Goal: Obtain resource: Download file/media

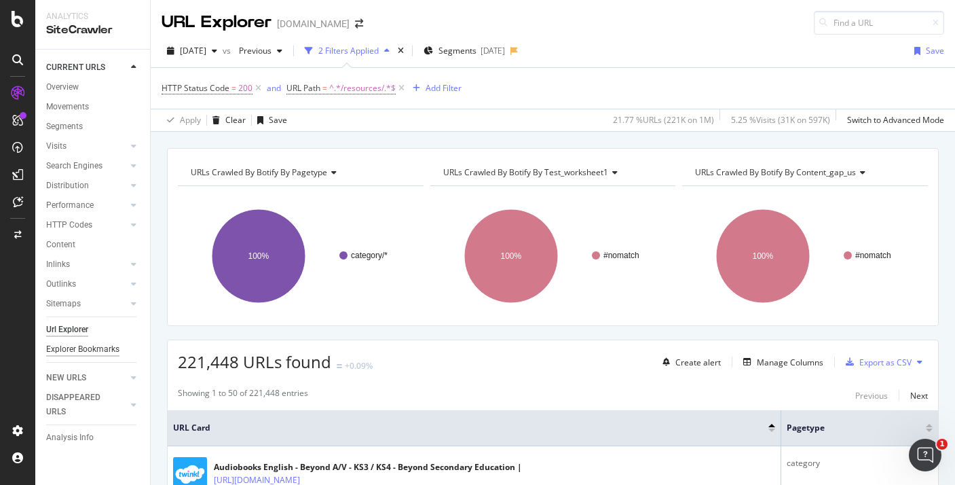
click at [77, 350] on div "Explorer Bookmarks" at bounding box center [82, 349] width 73 height 14
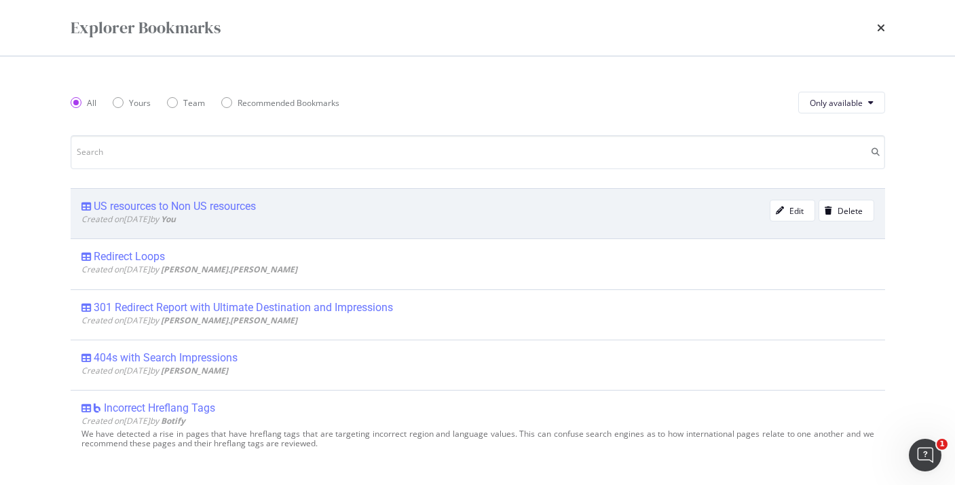
click at [192, 198] on div "US resources to Non US resources Created on 2025 Sep 2nd by You Edit Delete" at bounding box center [478, 213] width 815 height 50
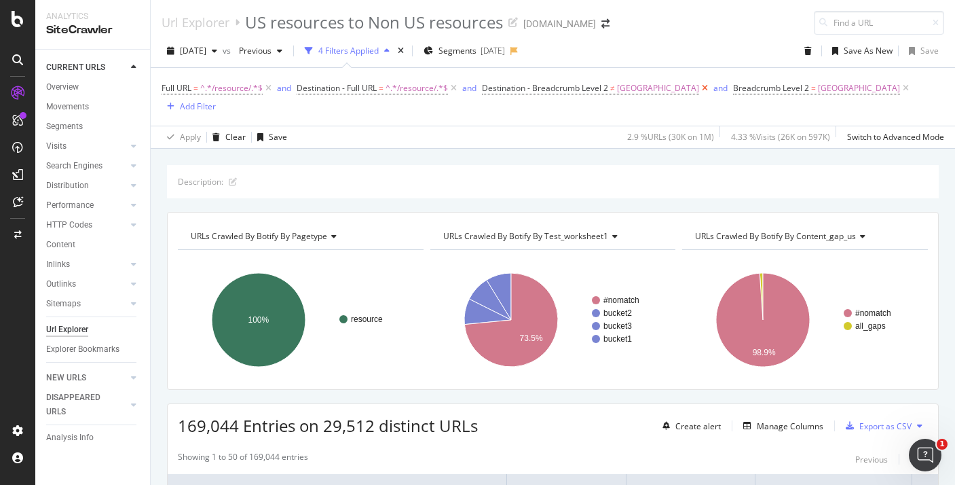
click at [699, 91] on icon at bounding box center [705, 88] width 12 height 14
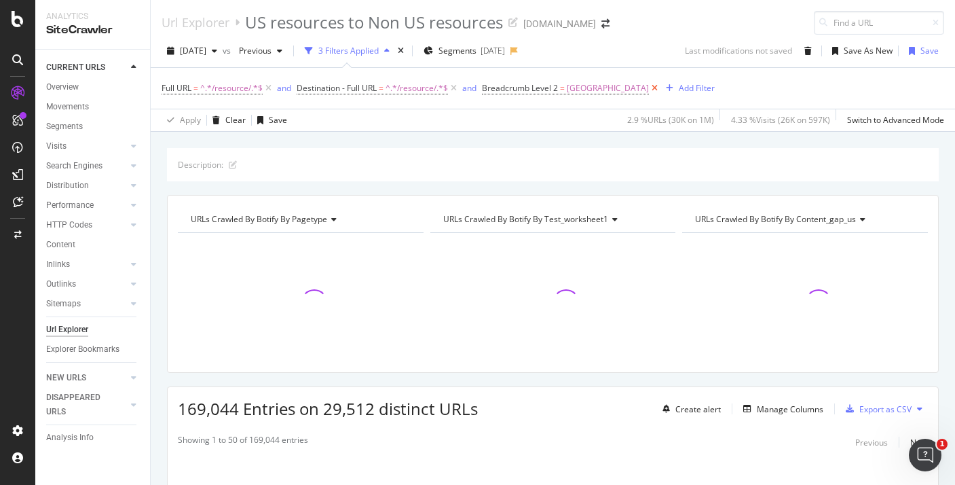
click at [649, 88] on icon at bounding box center [655, 88] width 12 height 14
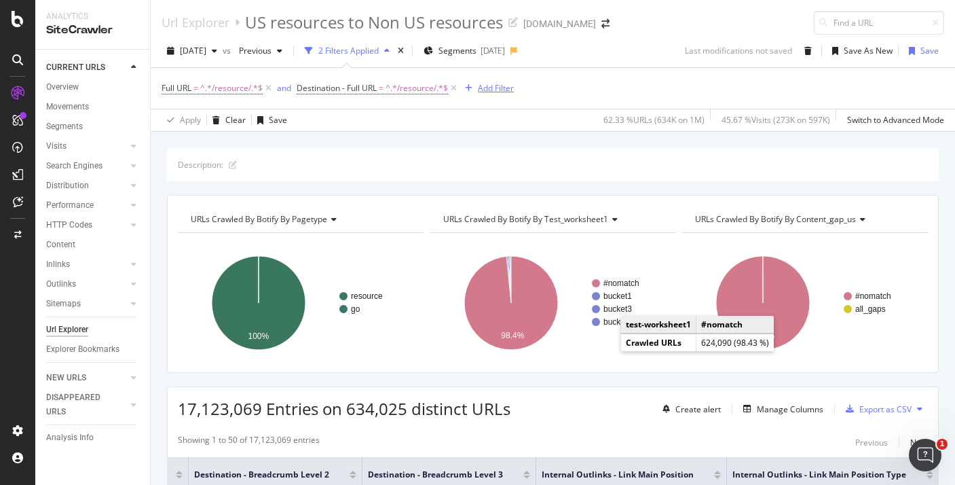
click at [492, 90] on div "Add Filter" at bounding box center [496, 88] width 36 height 12
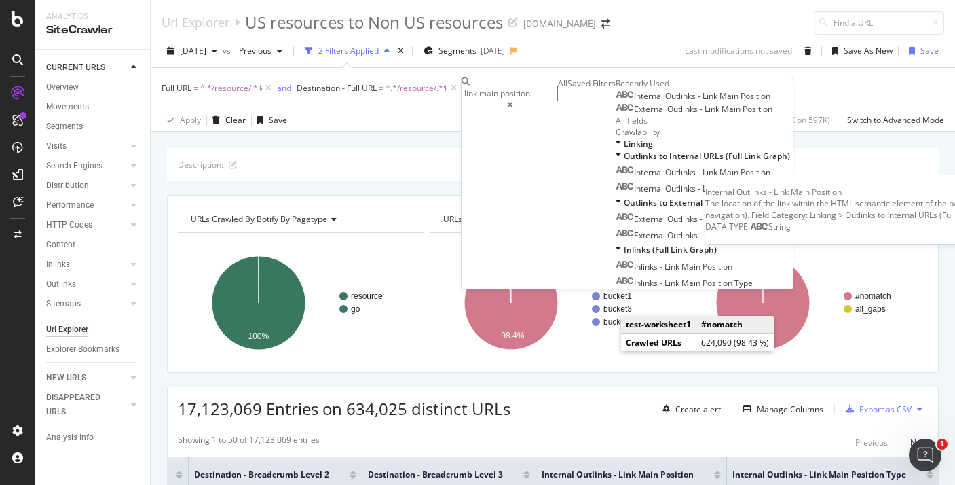
type input "link main position"
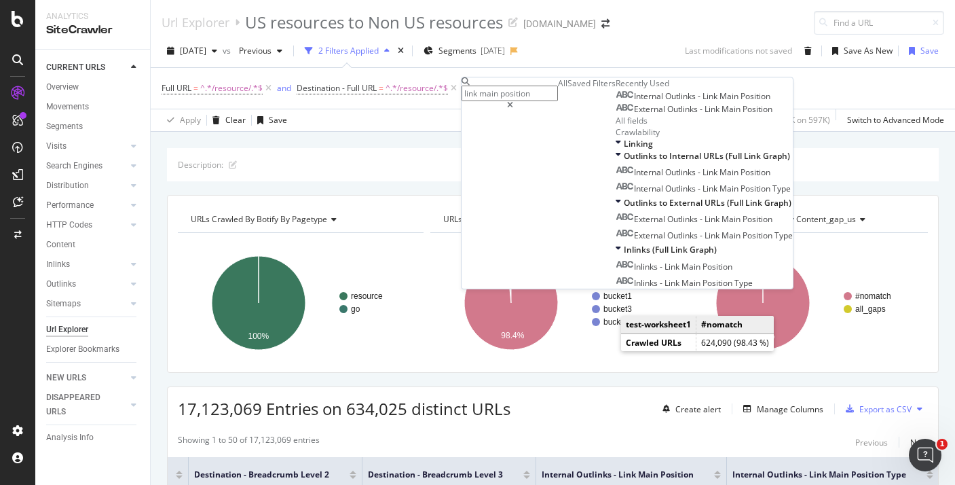
click at [720, 102] on span "Main" at bounding box center [730, 96] width 21 height 12
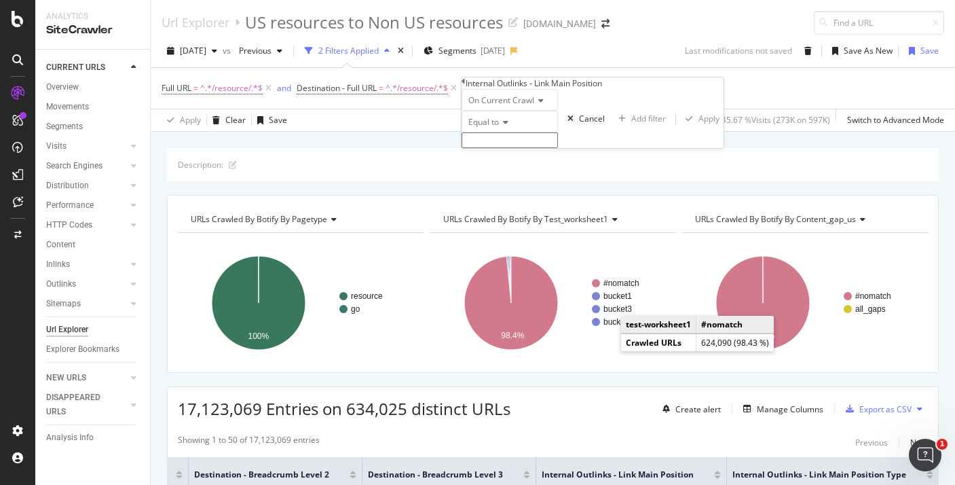
click at [534, 148] on input "text" at bounding box center [510, 140] width 96 height 16
click at [500, 175] on span "Aside" at bounding box center [483, 170] width 35 height 12
type input "Aside"
click at [699, 128] on div "Apply" at bounding box center [709, 123] width 21 height 12
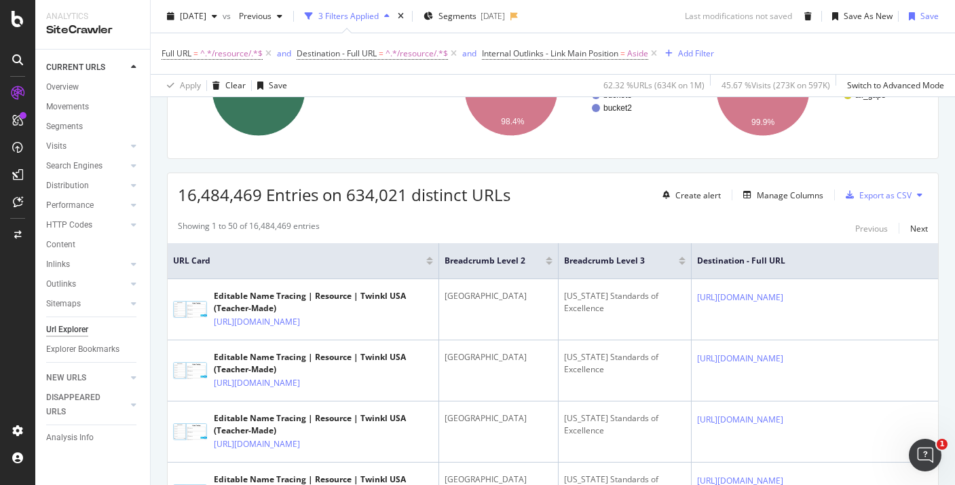
scroll to position [222, 0]
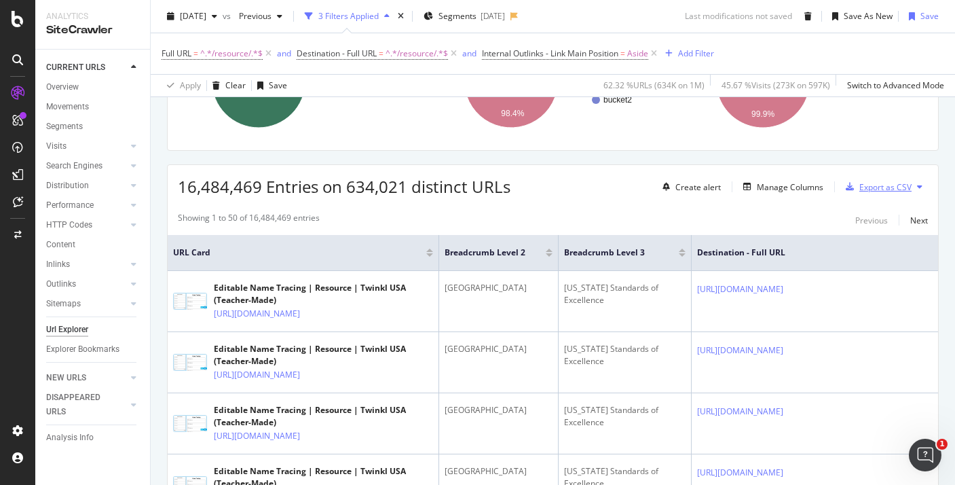
click at [880, 177] on button "Export as CSV" at bounding box center [875, 187] width 71 height 22
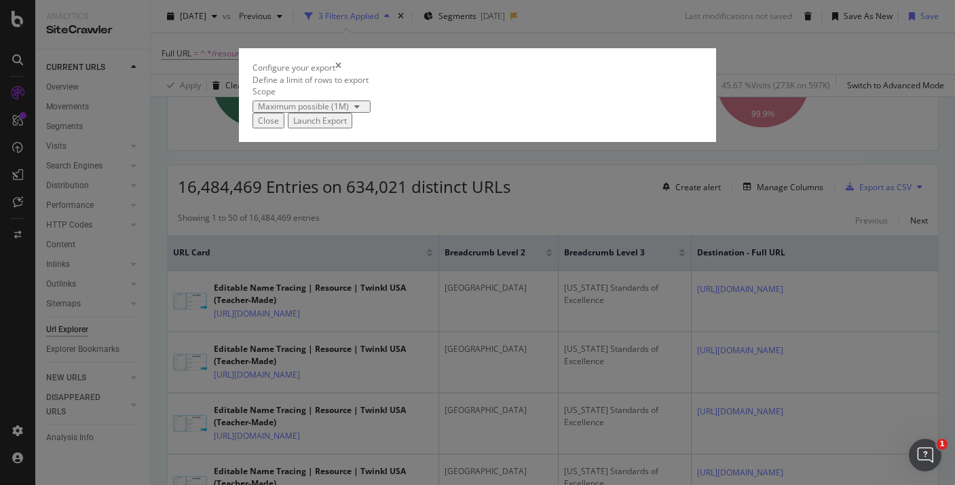
click at [349, 111] on div "Maximum possible (1M)" at bounding box center [303, 107] width 91 height 8
click at [462, 117] on div "Configure your export Define a limit of rows to export Scope Maximum possible (…" at bounding box center [477, 242] width 955 height 485
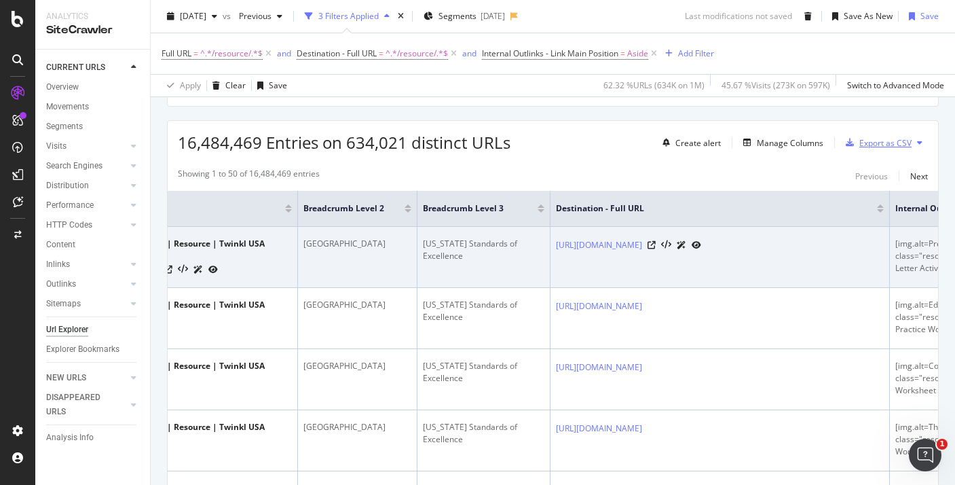
scroll to position [0, 0]
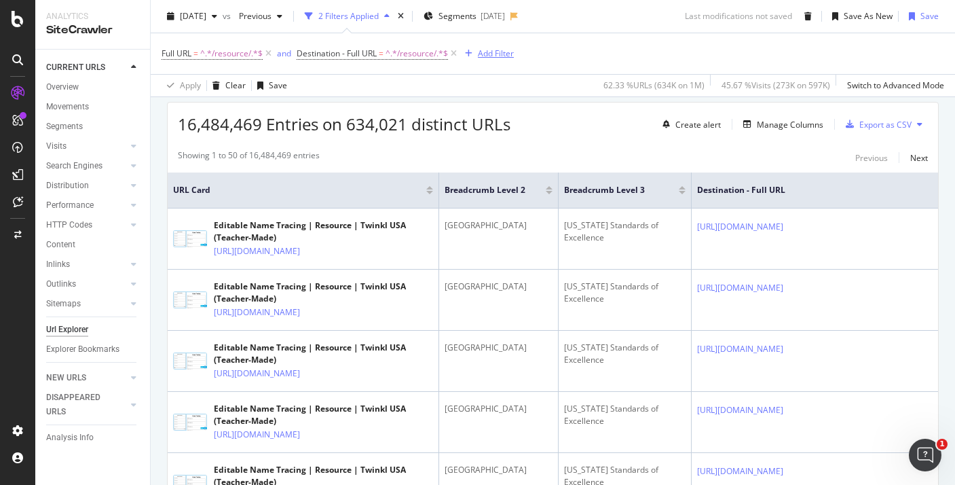
click at [486, 54] on div "Add Filter" at bounding box center [496, 54] width 36 height 12
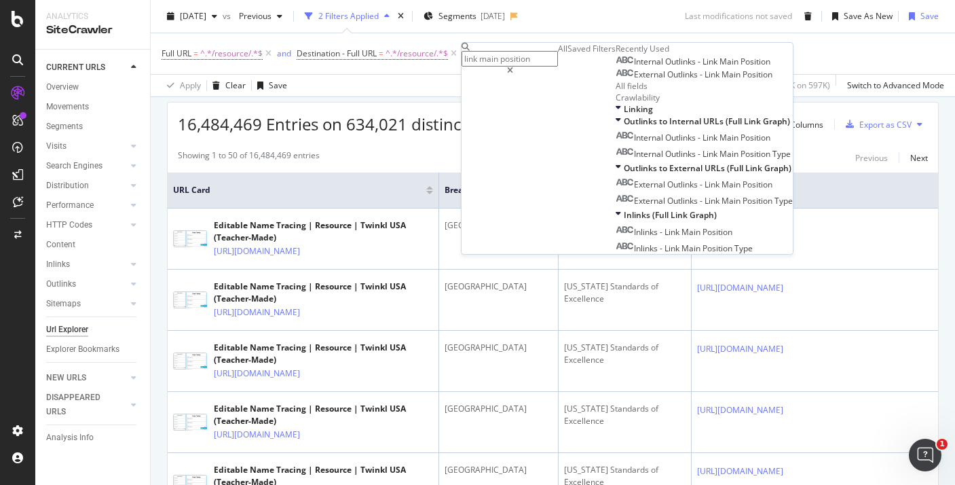
click at [429, 88] on div "Apply Clear Save 62.33 % URLs ( 634K on 1M ) 45.67 % Visits ( 273K on 597K ) Sw…" at bounding box center [553, 85] width 804 height 22
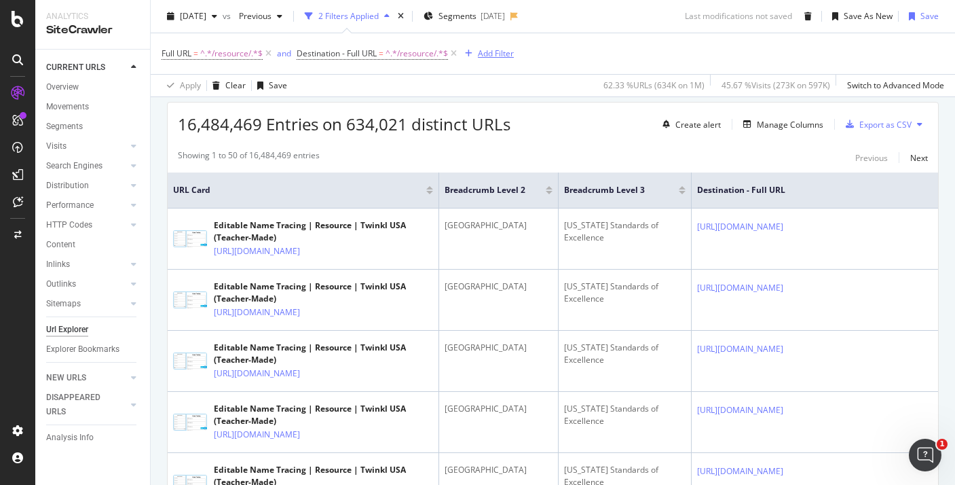
click at [505, 55] on div "Add Filter" at bounding box center [496, 54] width 36 height 12
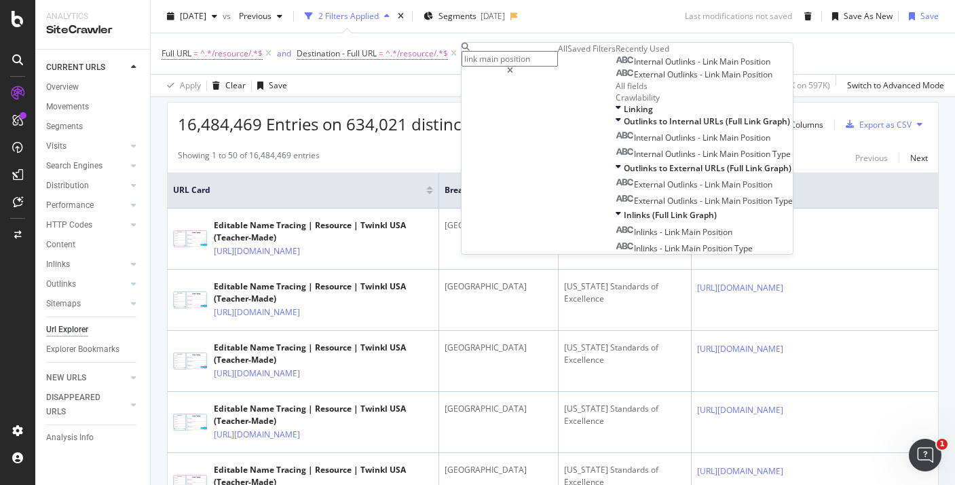
click at [665, 67] on span "Outlinks" at bounding box center [681, 62] width 33 height 12
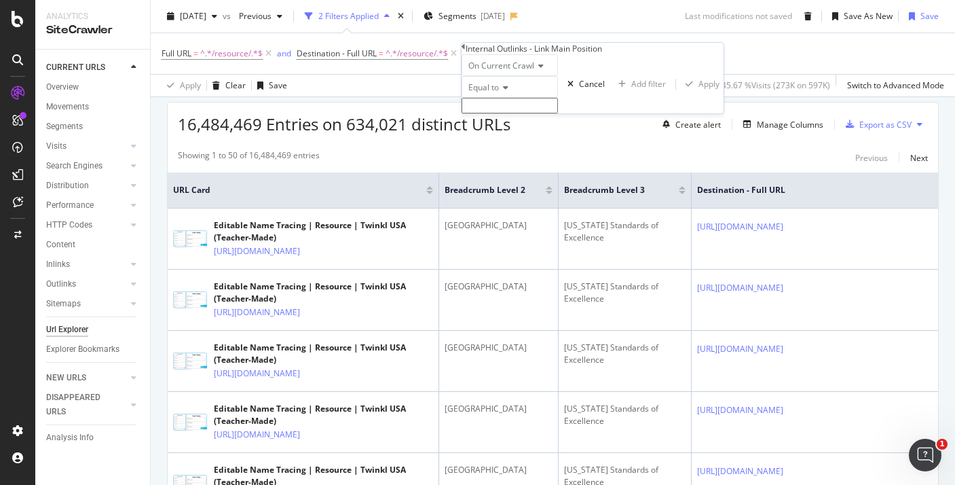
click at [506, 113] on input "text" at bounding box center [510, 106] width 96 height 16
click at [500, 141] on span "Aside" at bounding box center [483, 135] width 35 height 12
type input "Aside"
click at [699, 94] on div "Apply" at bounding box center [709, 88] width 21 height 12
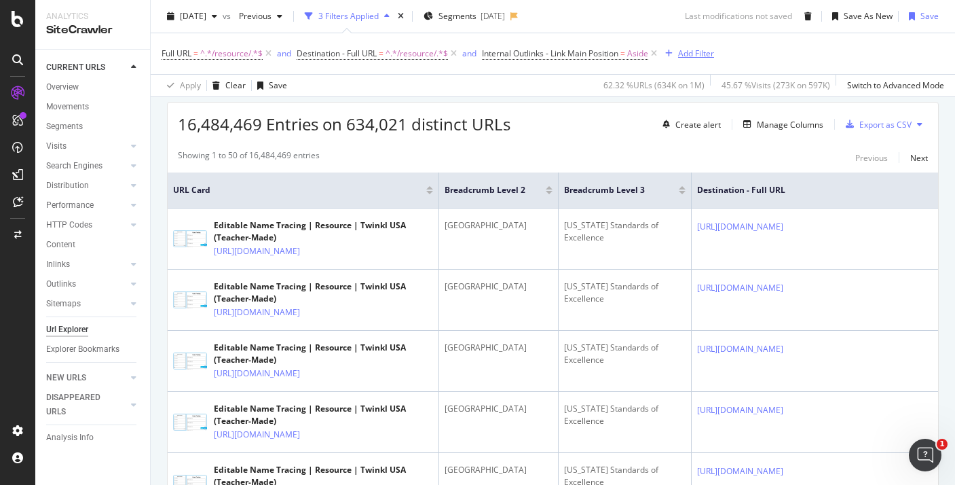
click at [692, 55] on div "Add Filter" at bounding box center [696, 54] width 36 height 12
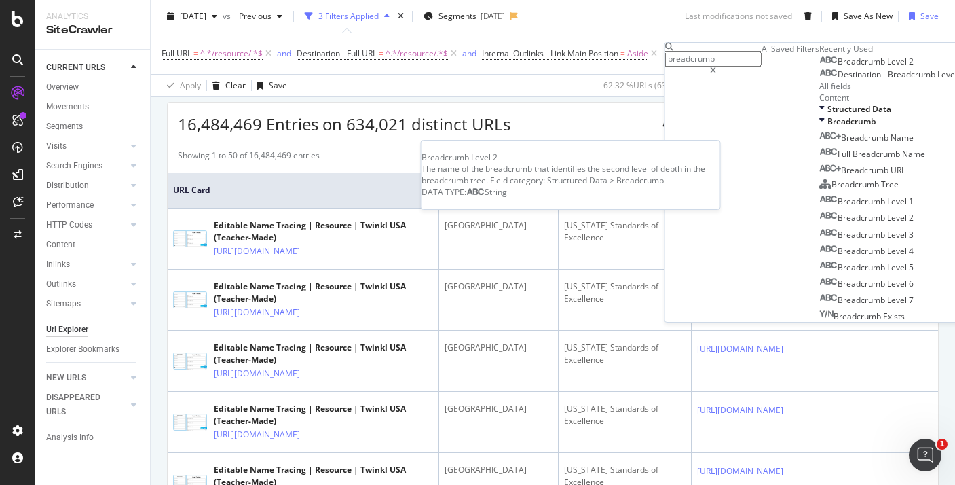
type input "breadcrumb"
click at [838, 67] on span "Breadcrumb" at bounding box center [863, 62] width 50 height 12
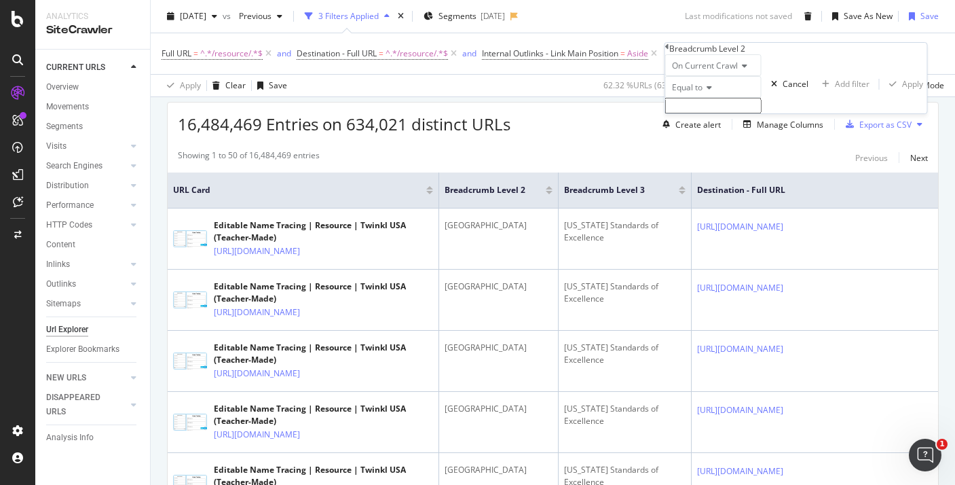
click at [708, 113] on input "text" at bounding box center [713, 106] width 96 height 16
type input "USA"
click at [880, 94] on button "Apply" at bounding box center [904, 87] width 48 height 13
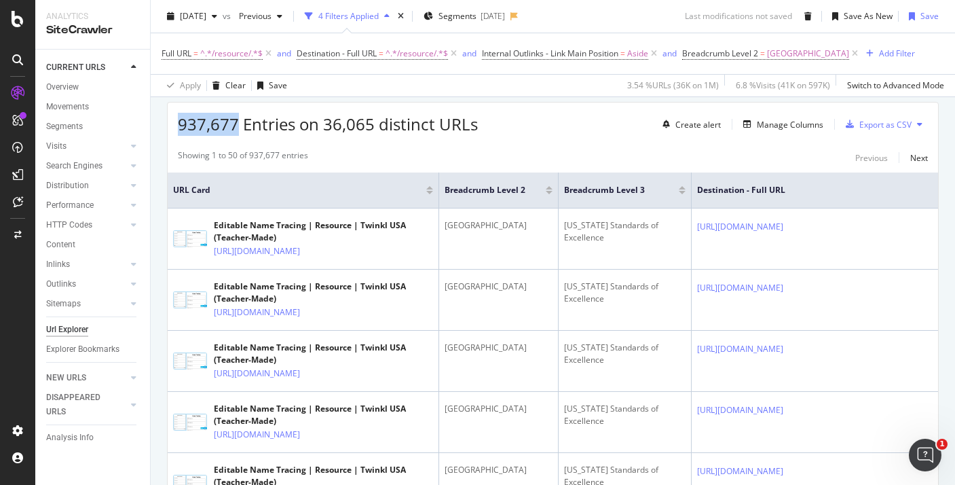
drag, startPoint x: 235, startPoint y: 124, endPoint x: 160, endPoint y: 124, distance: 74.7
copy span "937,677"
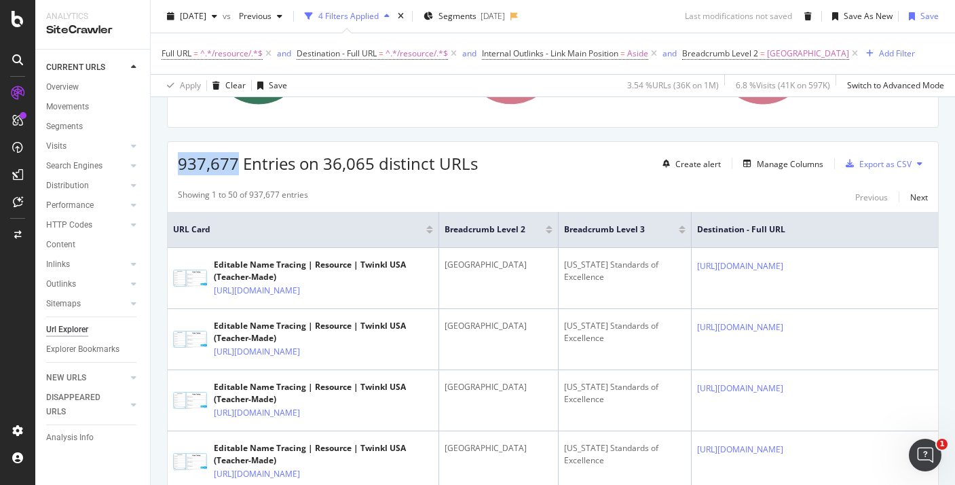
scroll to position [236, 0]
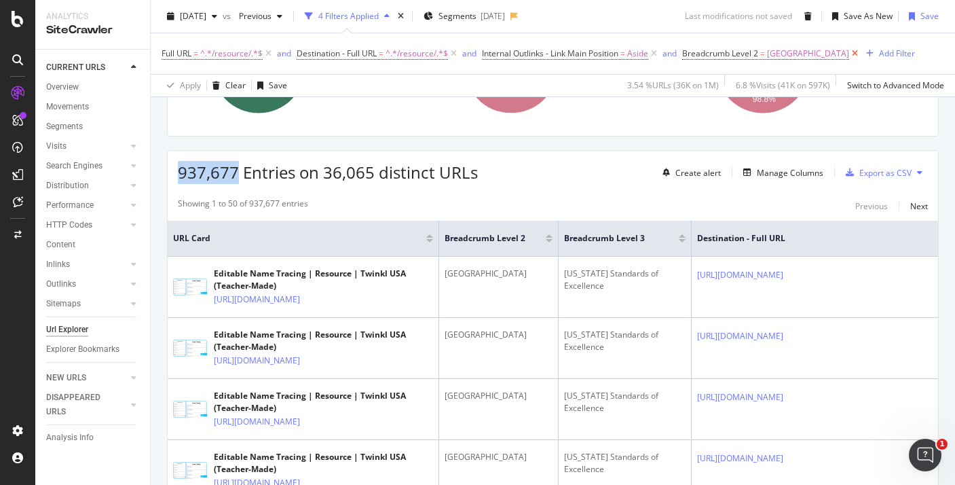
click at [849, 54] on icon at bounding box center [855, 54] width 12 height 14
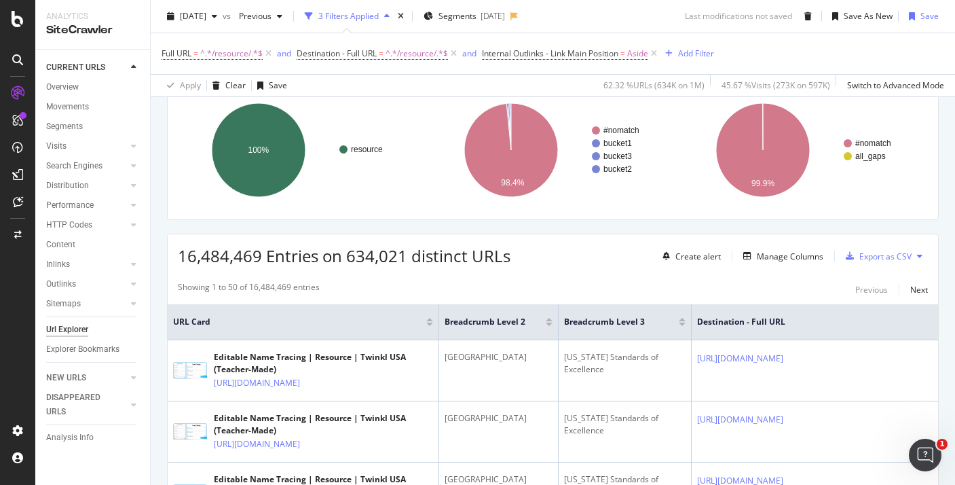
scroll to position [236, 0]
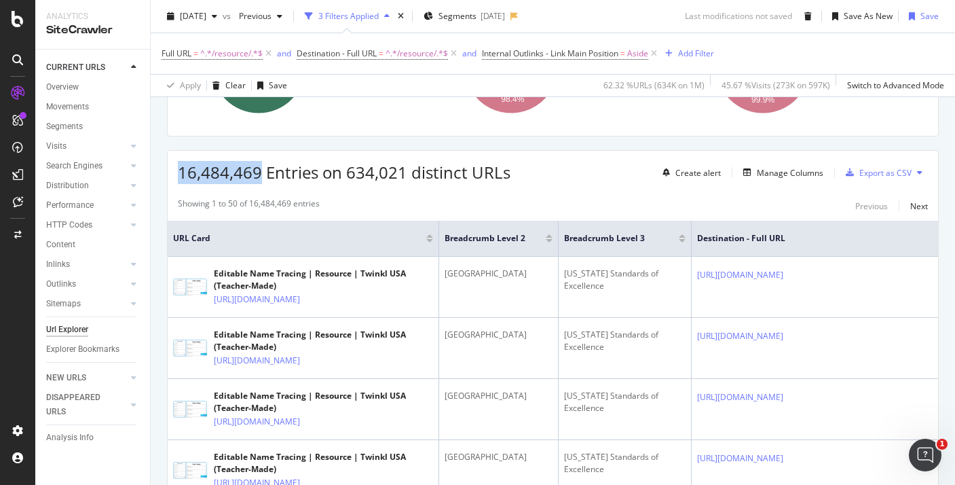
drag, startPoint x: 256, startPoint y: 169, endPoint x: 180, endPoint y: 173, distance: 76.1
click at [180, 173] on span "16,484,469 Entries on 634,021 distinct URLs" at bounding box center [344, 172] width 333 height 22
copy span "16,484,469"
click at [864, 167] on div "Export as CSV" at bounding box center [885, 173] width 52 height 12
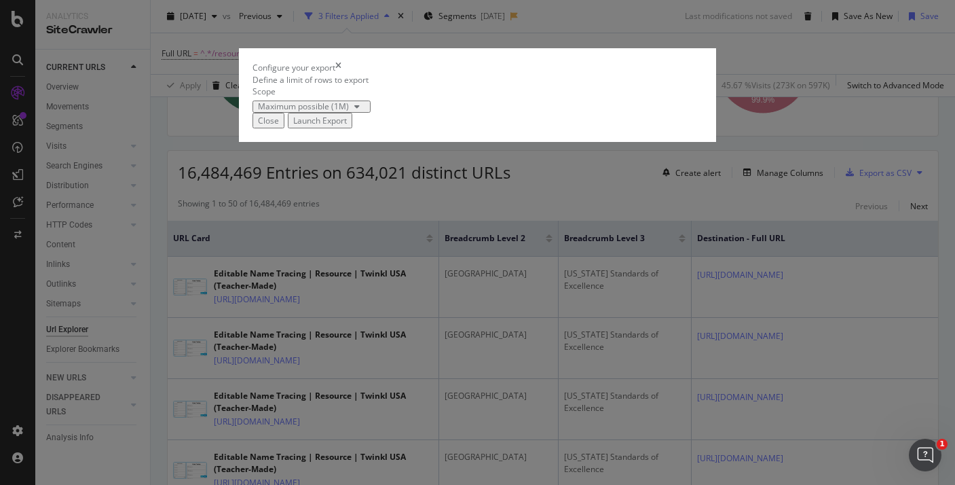
click at [821, 171] on div "Configure your export Define a limit of rows to export Scope Maximum possible (…" at bounding box center [477, 242] width 955 height 485
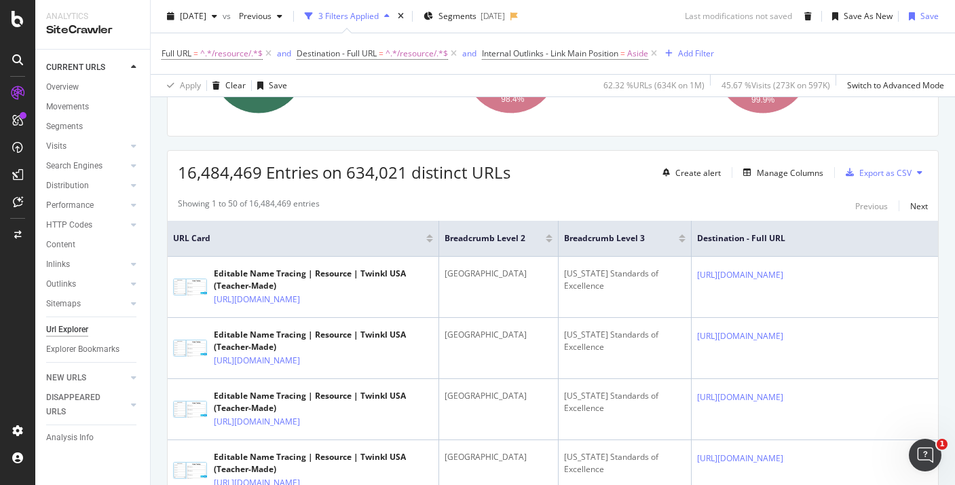
click at [698, 44] on div "Full URL = ^.*/resource/.*$ and Destination - Full URL = ^.*/resource/.*$ and I…" at bounding box center [438, 53] width 553 height 19
click at [698, 55] on div "Add Filter" at bounding box center [696, 54] width 36 height 12
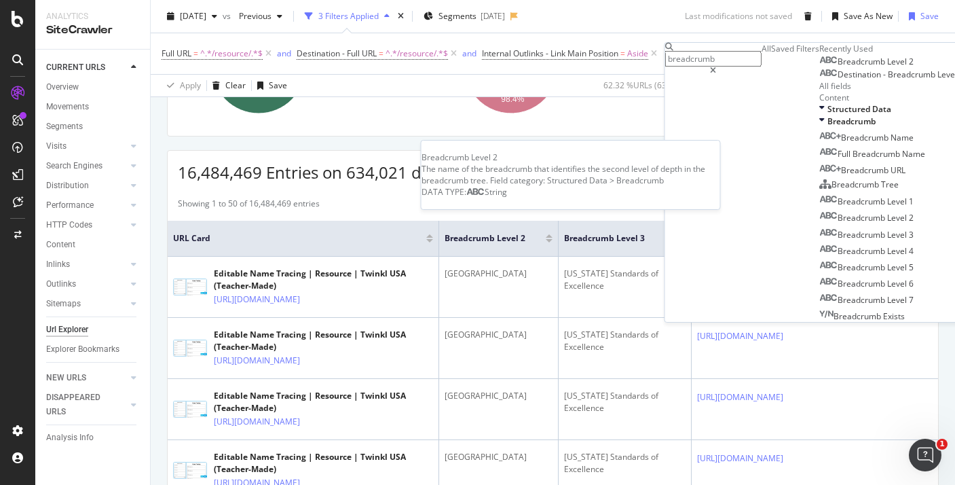
click at [838, 67] on span "Breadcrumb" at bounding box center [863, 62] width 50 height 12
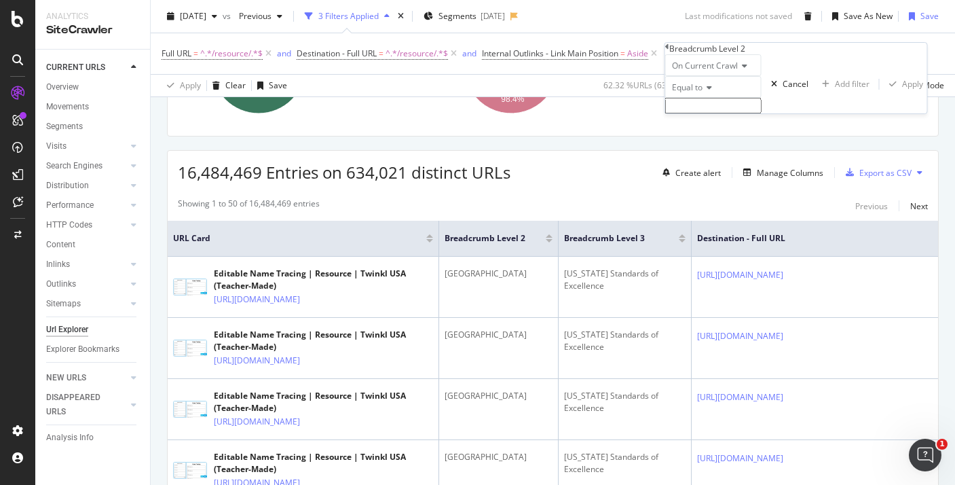
click at [707, 113] on input "text" at bounding box center [713, 106] width 96 height 16
type input "USA"
click at [826, 122] on div "On Current Crawl Equal to USA Cancel Add filter Apply" at bounding box center [796, 87] width 262 height 67
click at [902, 94] on div "Apply" at bounding box center [912, 88] width 21 height 12
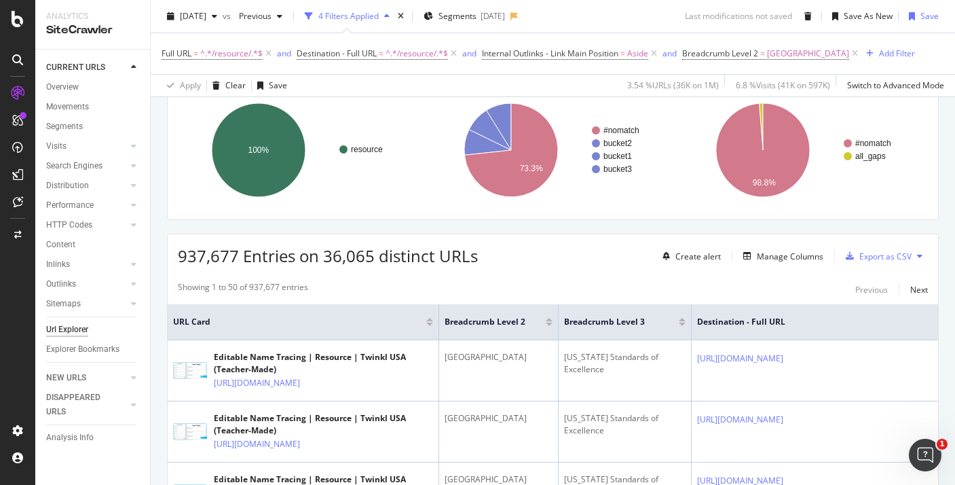
scroll to position [236, 0]
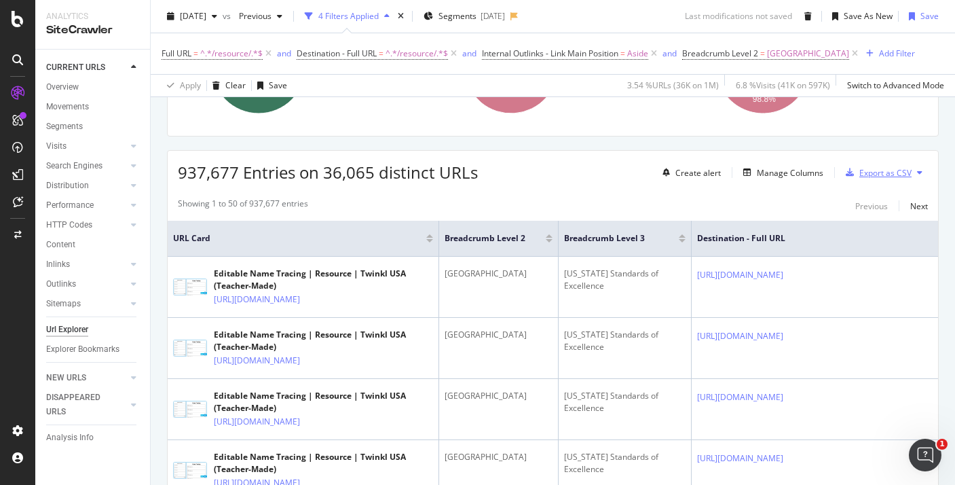
click at [861, 168] on div "Export as CSV" at bounding box center [885, 173] width 52 height 12
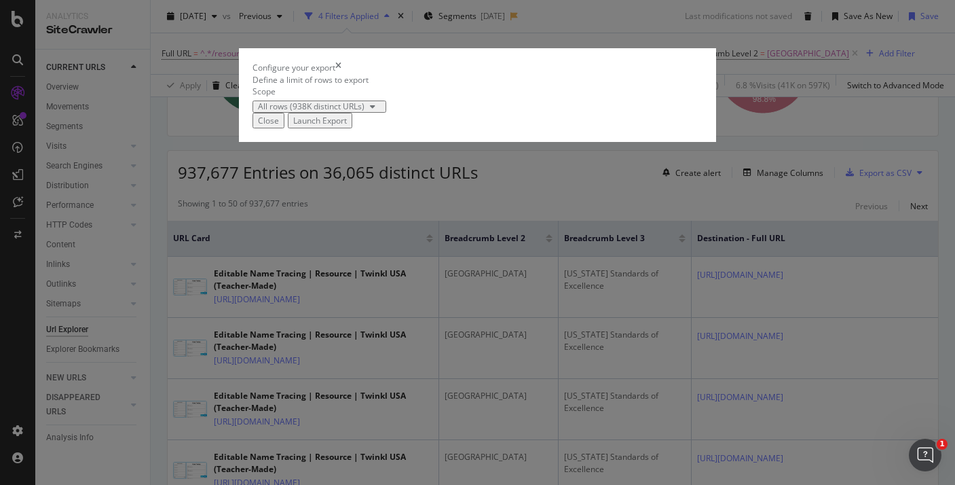
click at [451, 83] on div "Configure your export Define a limit of rows to export Scope All rows (938K dis…" at bounding box center [477, 242] width 955 height 485
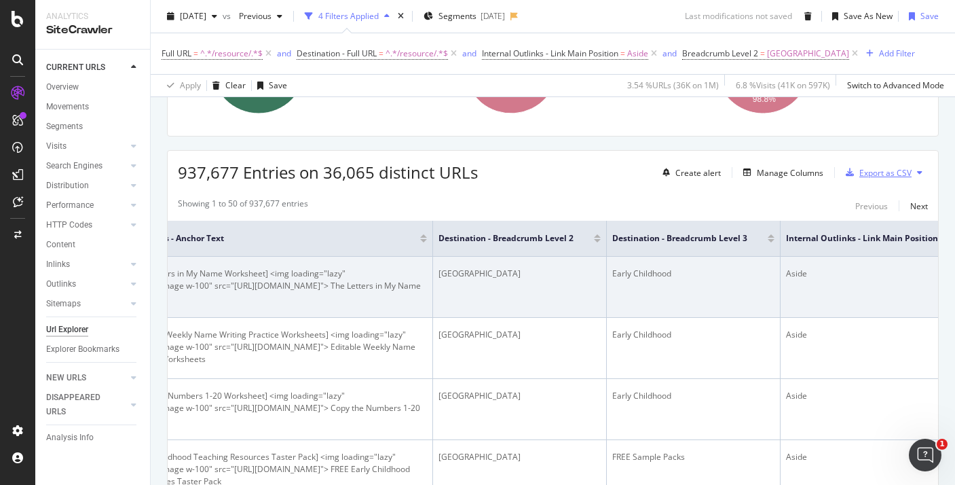
scroll to position [0, 1182]
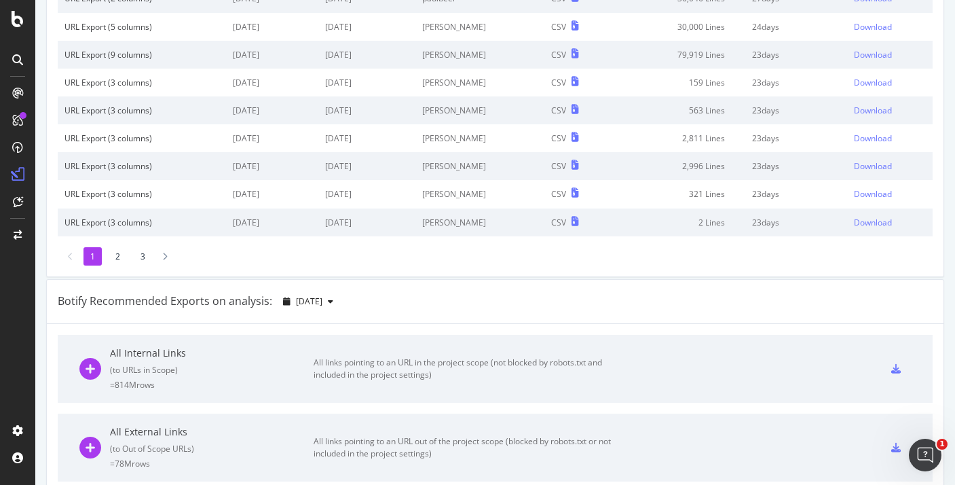
scroll to position [240, 0]
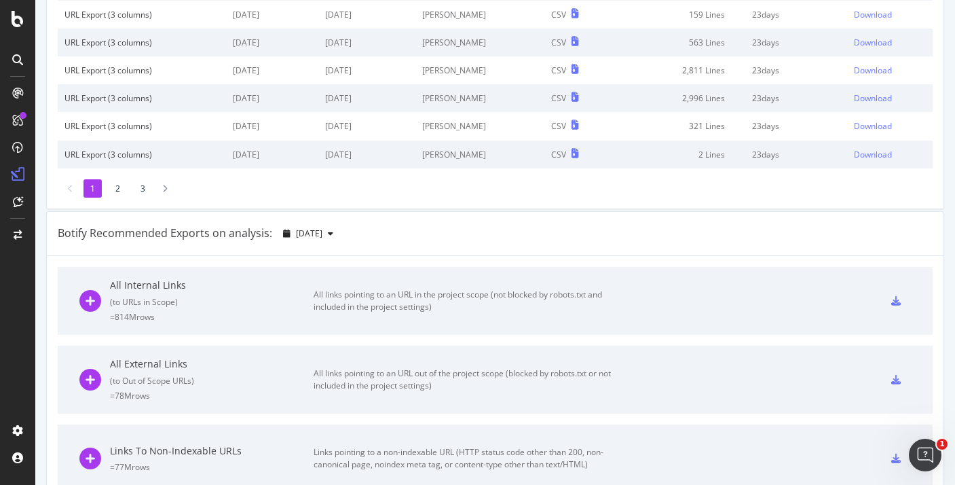
click at [217, 303] on div "( to URLs in Scope )" at bounding box center [212, 302] width 204 height 12
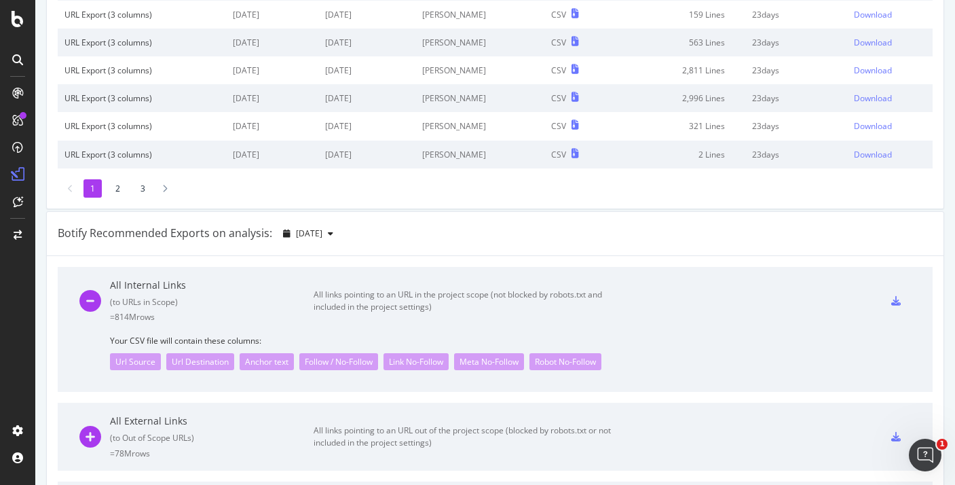
click at [895, 299] on icon at bounding box center [896, 301] width 10 height 10
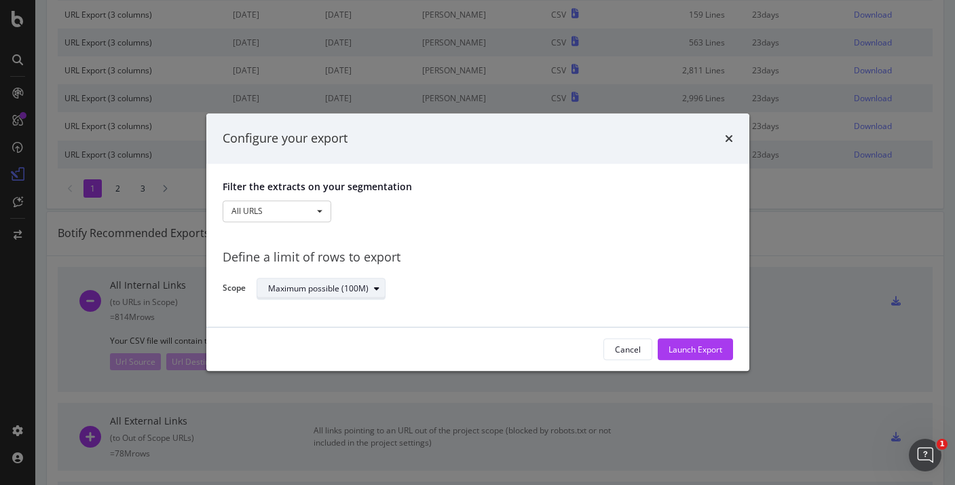
click at [330, 285] on div "Maximum possible (100M)" at bounding box center [318, 288] width 100 height 8
click at [507, 67] on div "Configure your export Filter the extracts on your segmentation All URLS All URL…" at bounding box center [477, 242] width 955 height 485
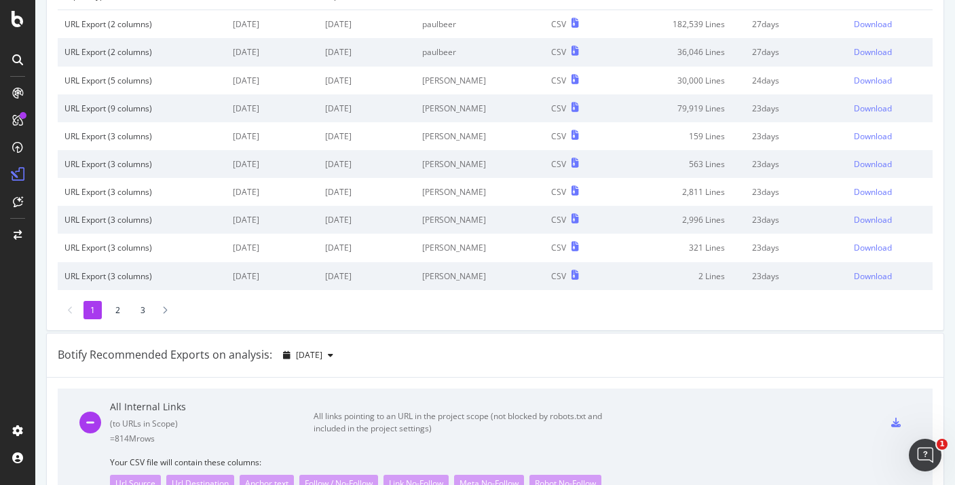
scroll to position [0, 0]
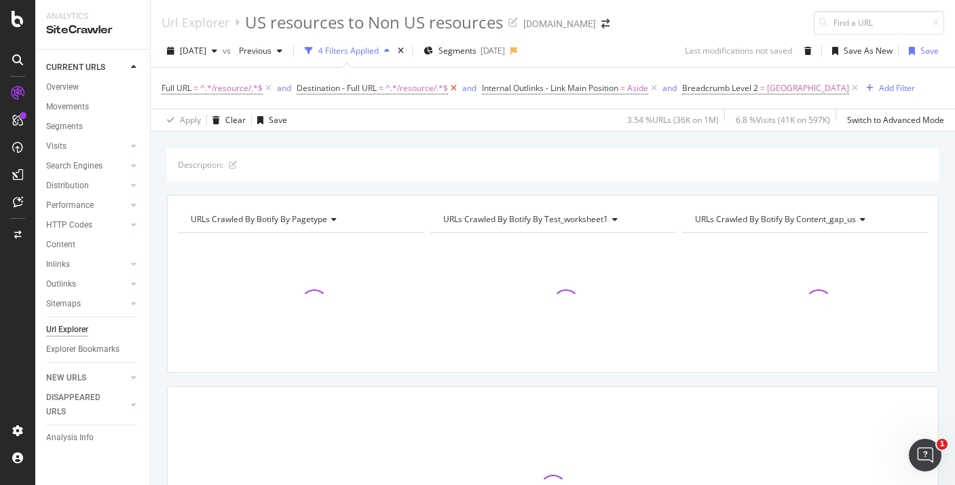
click at [453, 86] on icon at bounding box center [454, 88] width 12 height 14
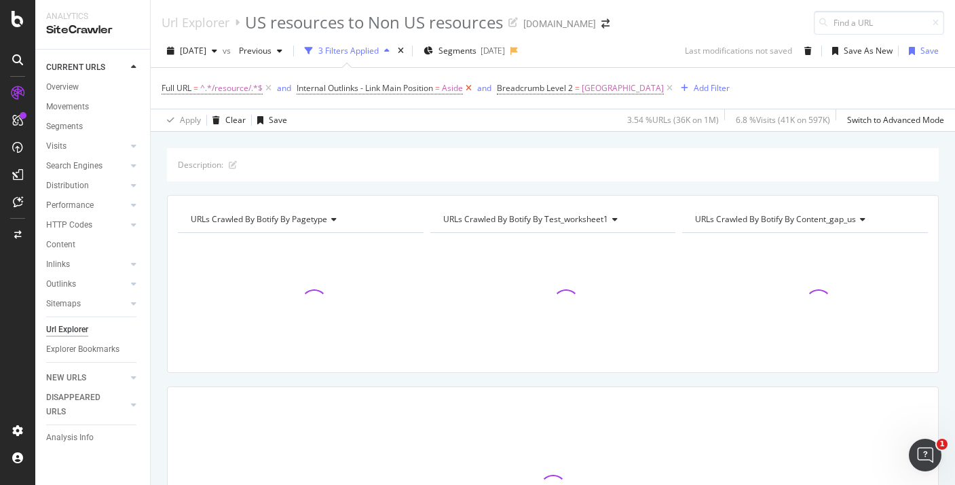
click at [472, 86] on icon at bounding box center [469, 88] width 12 height 14
click at [464, 90] on icon at bounding box center [470, 88] width 12 height 14
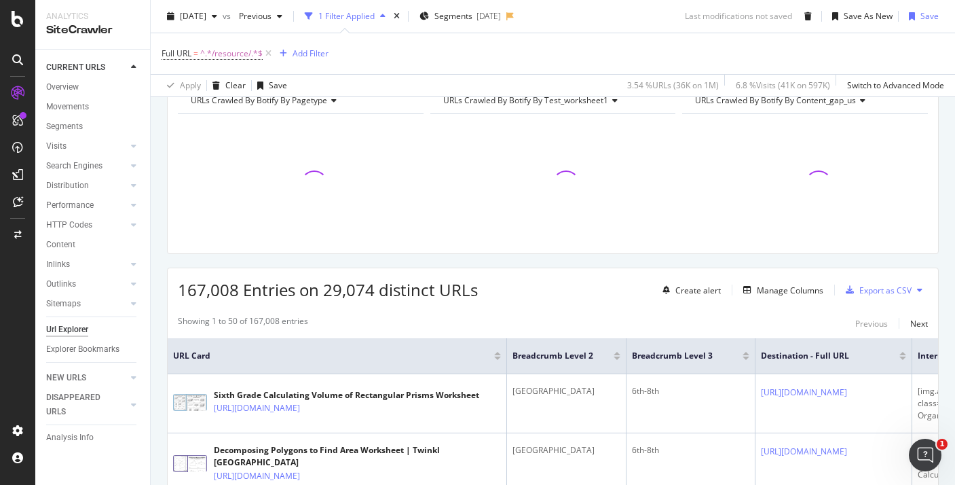
scroll to position [233, 0]
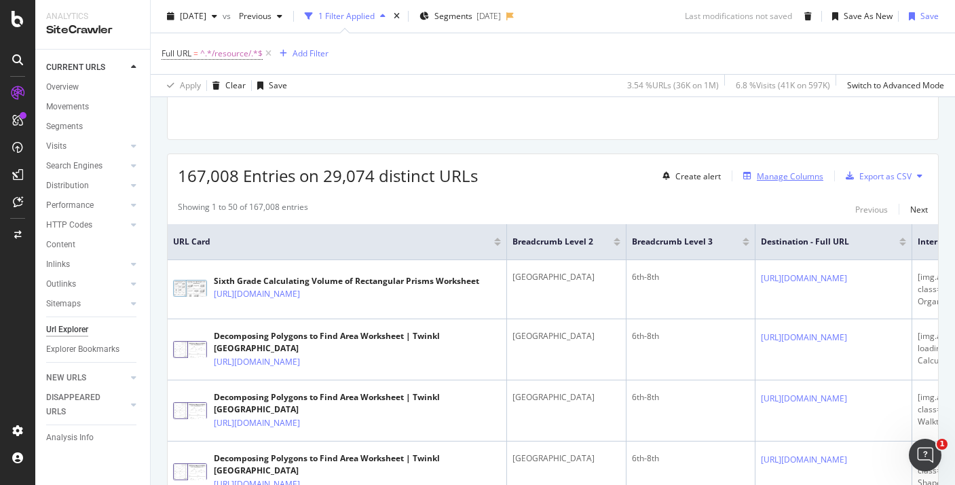
click at [802, 181] on div "Manage Columns" at bounding box center [790, 176] width 67 height 12
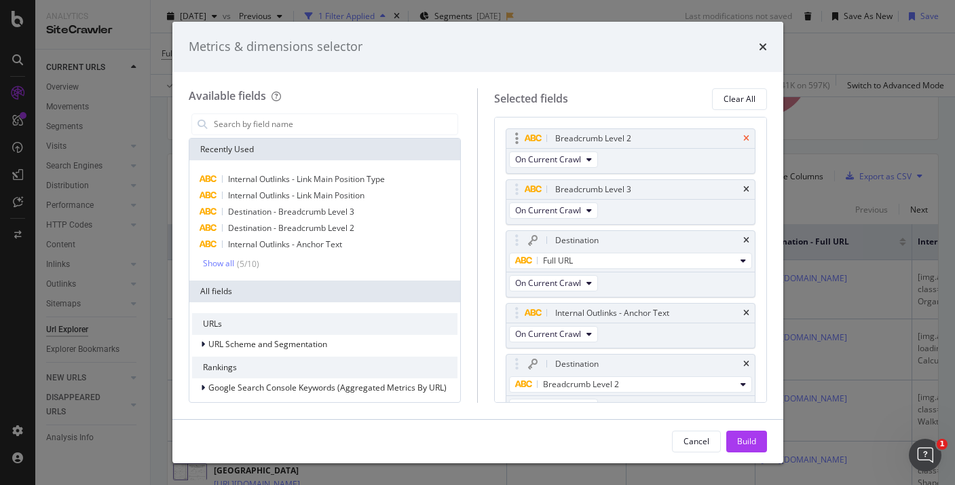
click at [747, 137] on icon "times" at bounding box center [746, 138] width 6 height 8
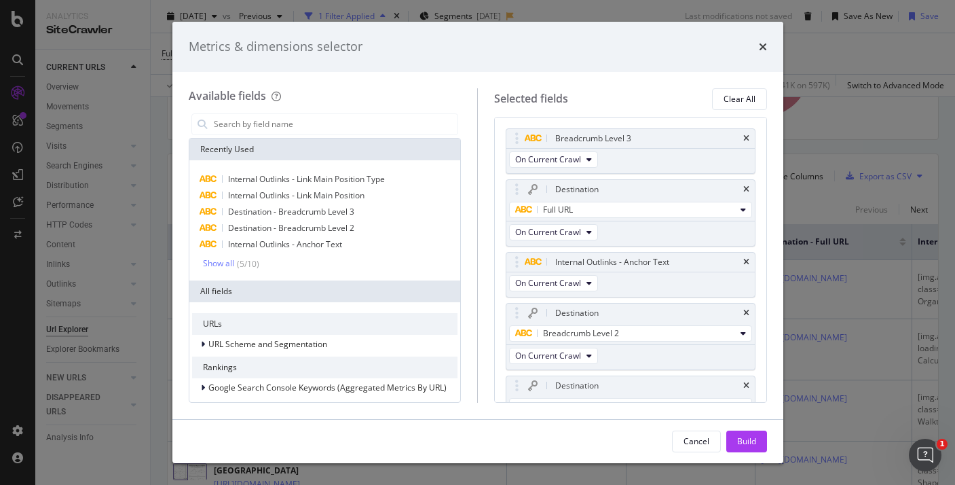
click at [747, 137] on icon "times" at bounding box center [746, 138] width 6 height 8
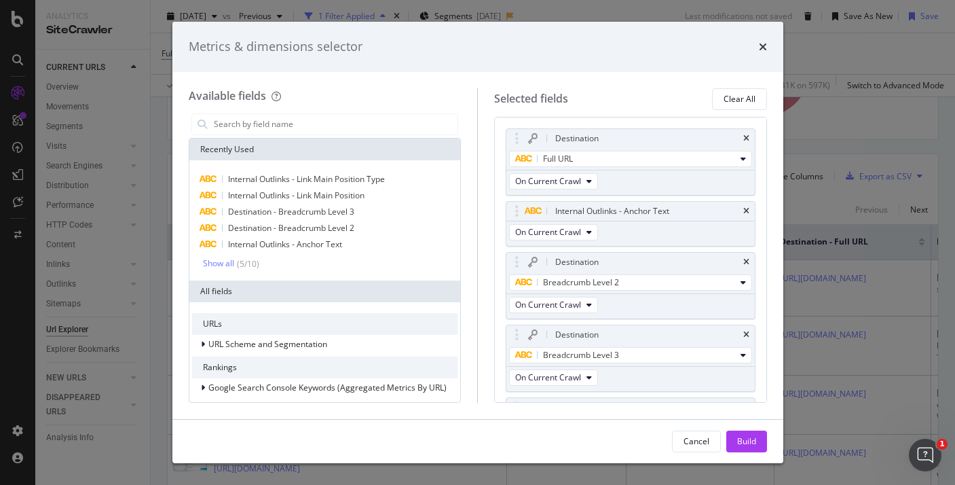
click at [747, 137] on icon "times" at bounding box center [746, 138] width 6 height 8
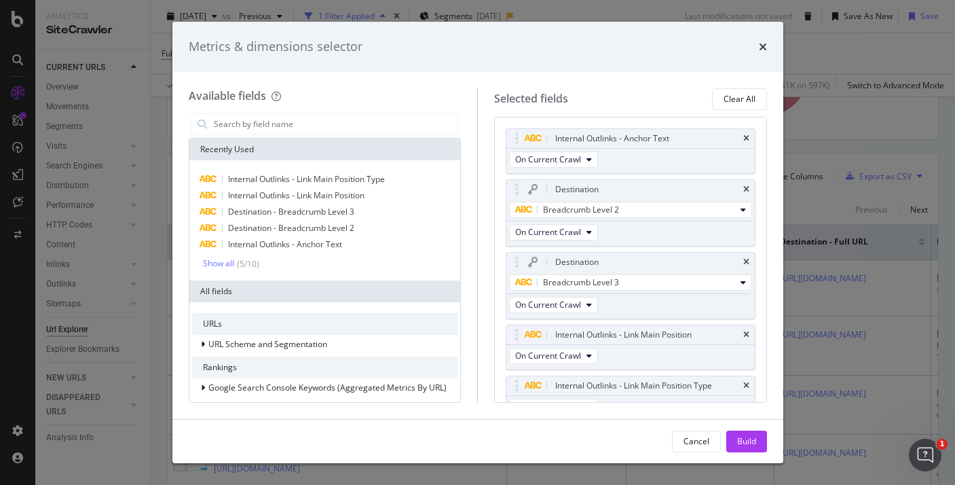
click at [747, 137] on icon "times" at bounding box center [746, 138] width 6 height 8
click at [747, 185] on icon "times" at bounding box center [746, 189] width 6 height 8
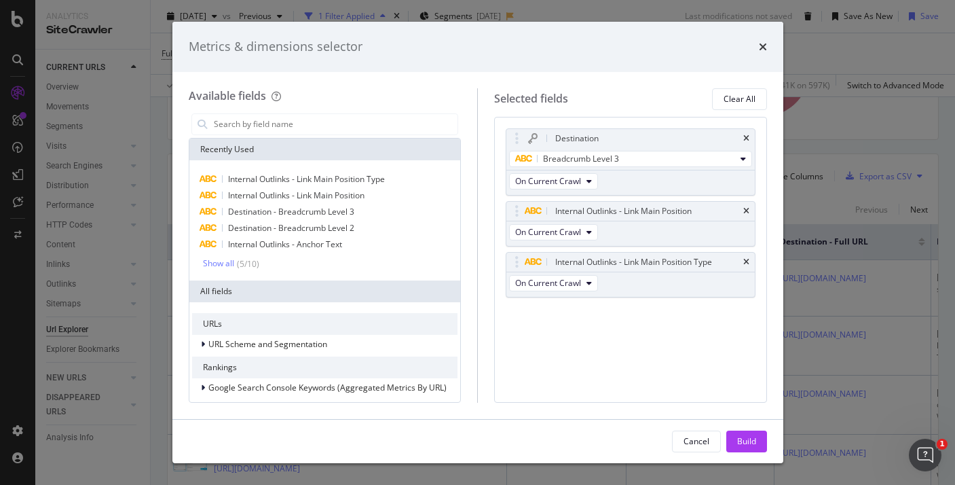
click at [747, 137] on icon "times" at bounding box center [746, 138] width 6 height 8
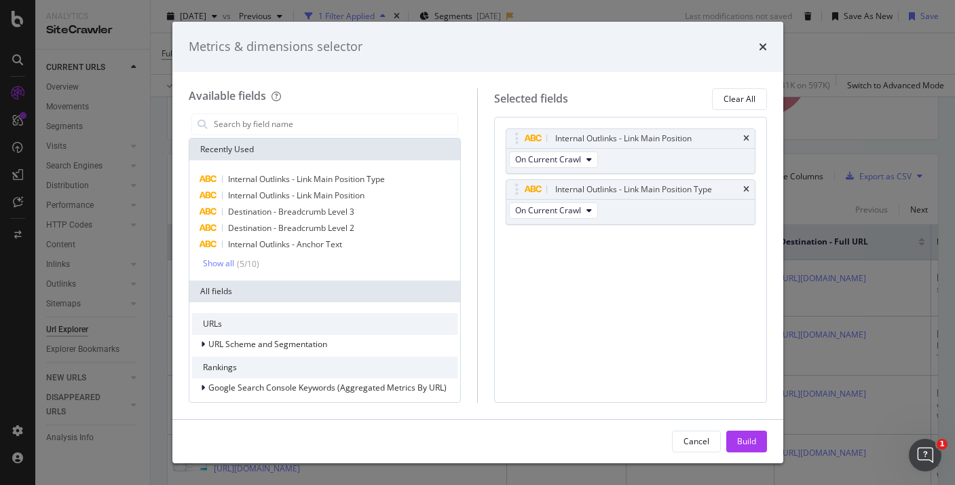
click at [747, 137] on icon "times" at bounding box center [746, 138] width 6 height 8
click at [747, 185] on icon "times" at bounding box center [746, 189] width 6 height 8
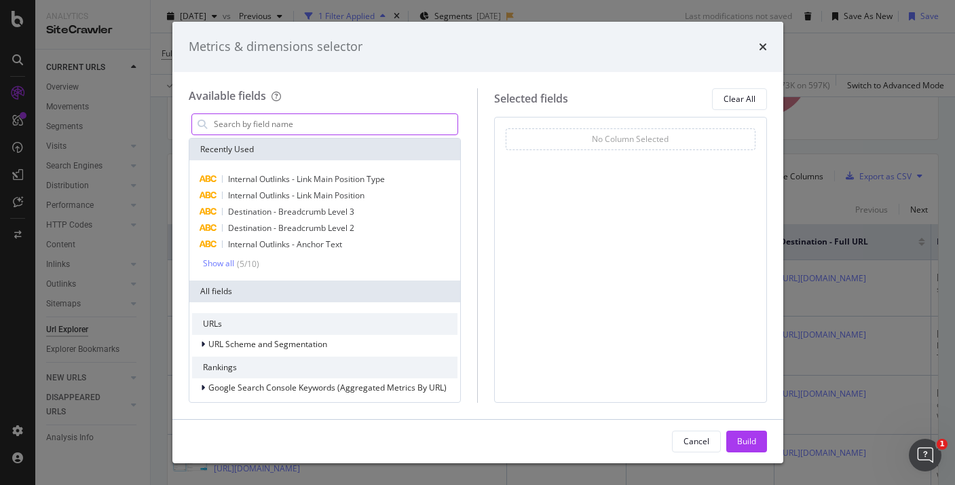
click at [302, 119] on input "modal" at bounding box center [335, 124] width 246 height 20
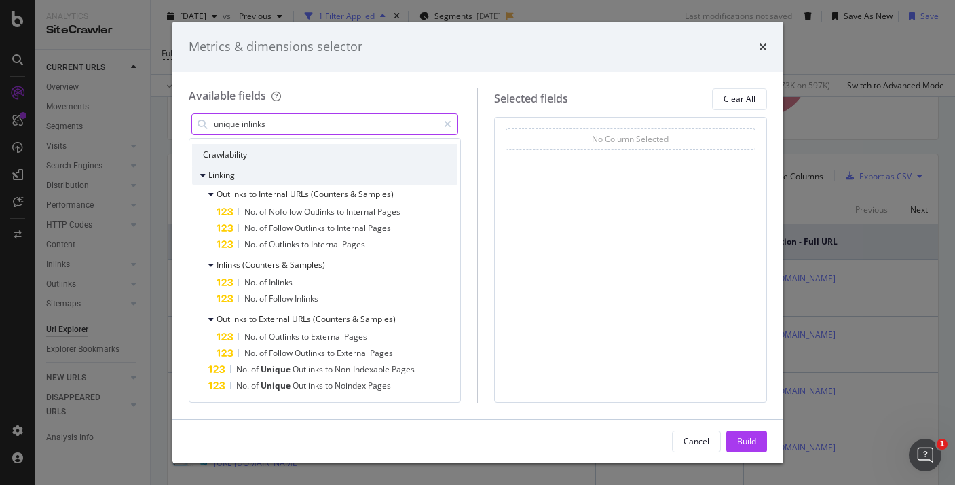
scroll to position [28, 0]
click at [274, 124] on input "unique inlinks" at bounding box center [325, 124] width 226 height 20
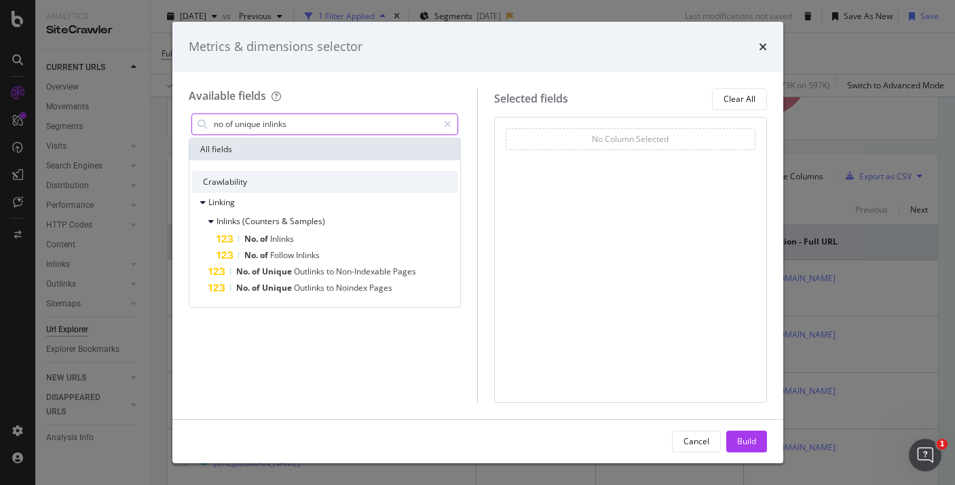
scroll to position [0, 0]
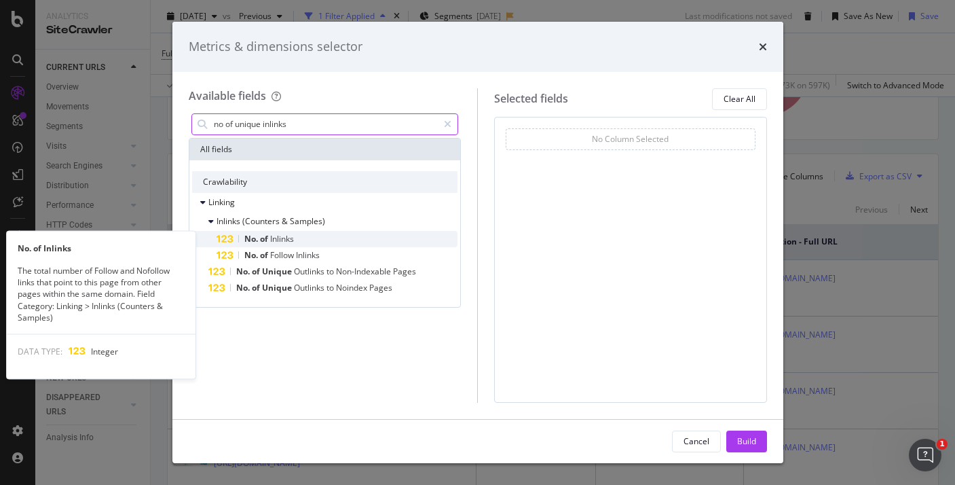
type input "no of unique inlinks"
click at [322, 241] on div "No. of Inlinks" at bounding box center [338, 239] width 242 height 16
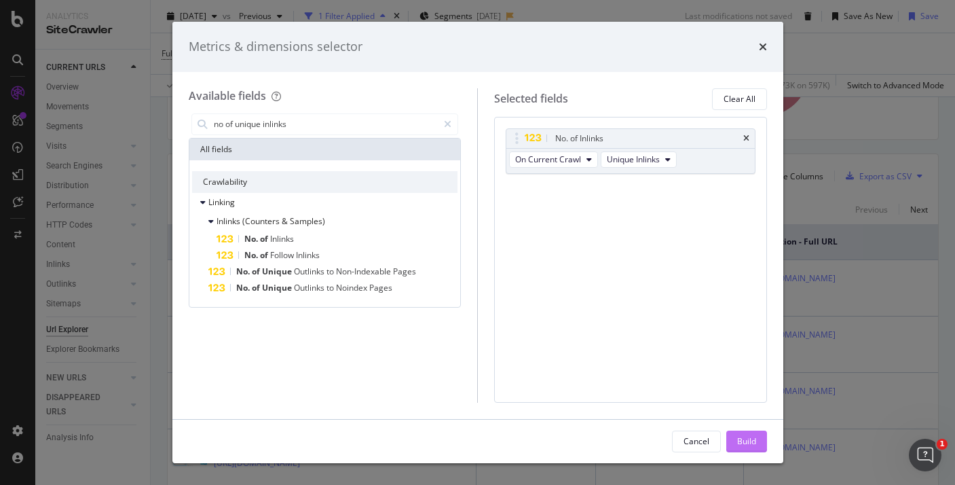
click at [735, 432] on button "Build" at bounding box center [746, 441] width 41 height 22
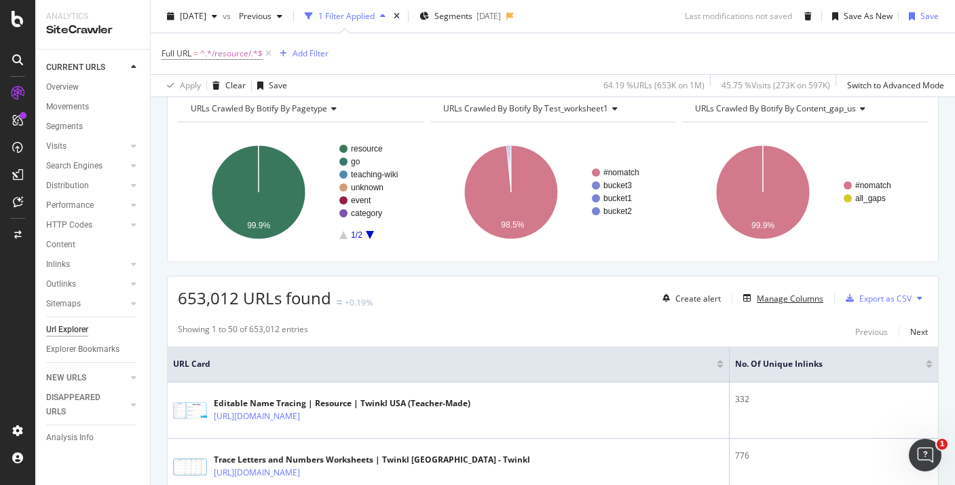
scroll to position [18, 0]
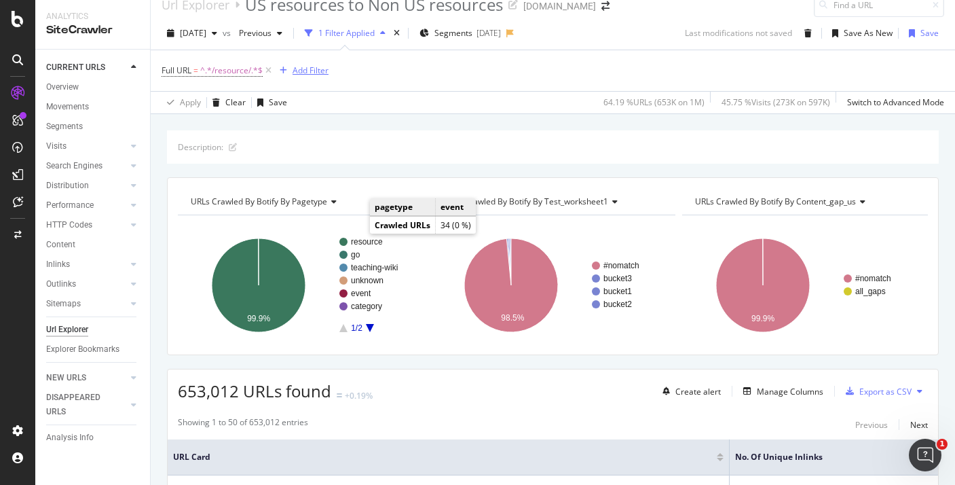
click at [316, 78] on button "Add Filter" at bounding box center [301, 70] width 54 height 16
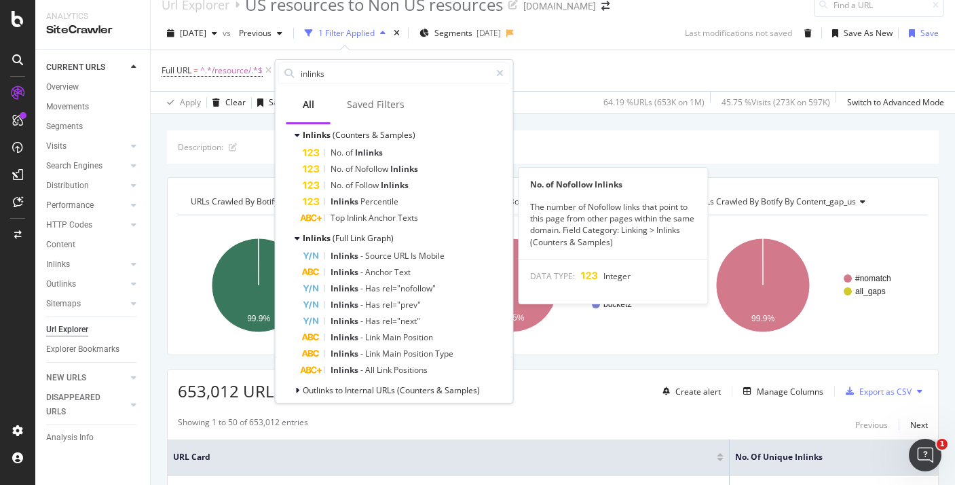
scroll to position [117, 0]
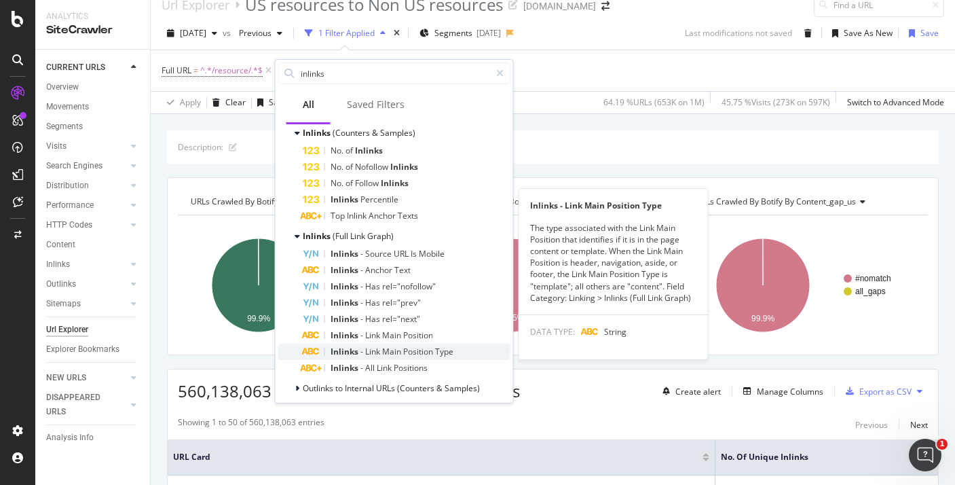
type input "inlinks"
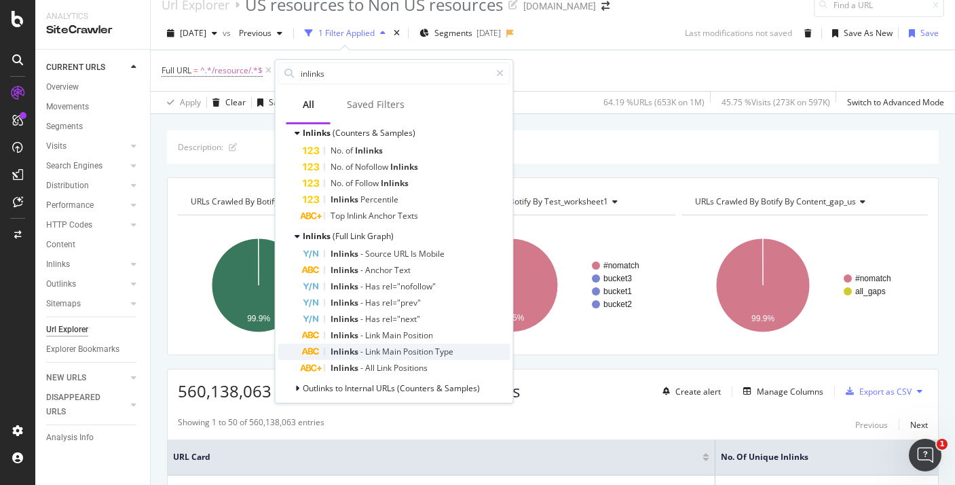
click at [387, 350] on span "Main" at bounding box center [392, 352] width 21 height 12
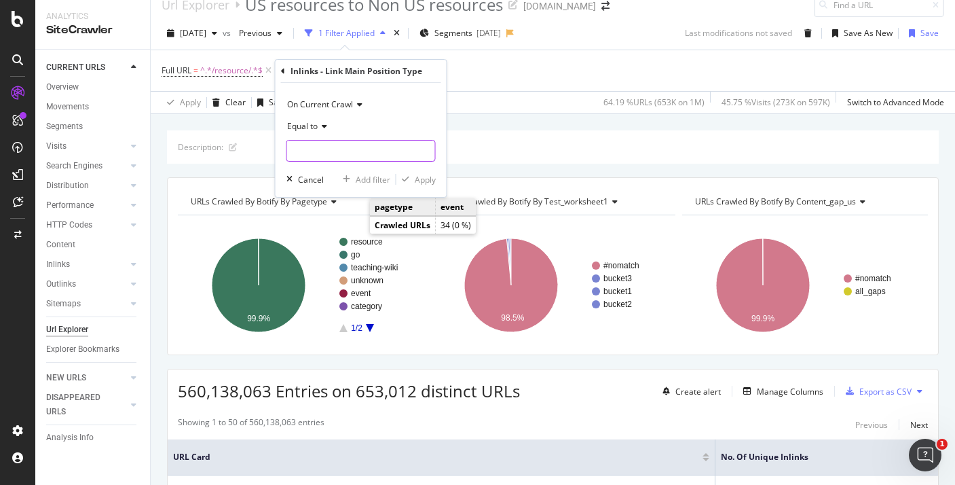
click at [341, 151] on input "text" at bounding box center [361, 151] width 148 height 22
click at [281, 70] on icon at bounding box center [283, 71] width 4 height 8
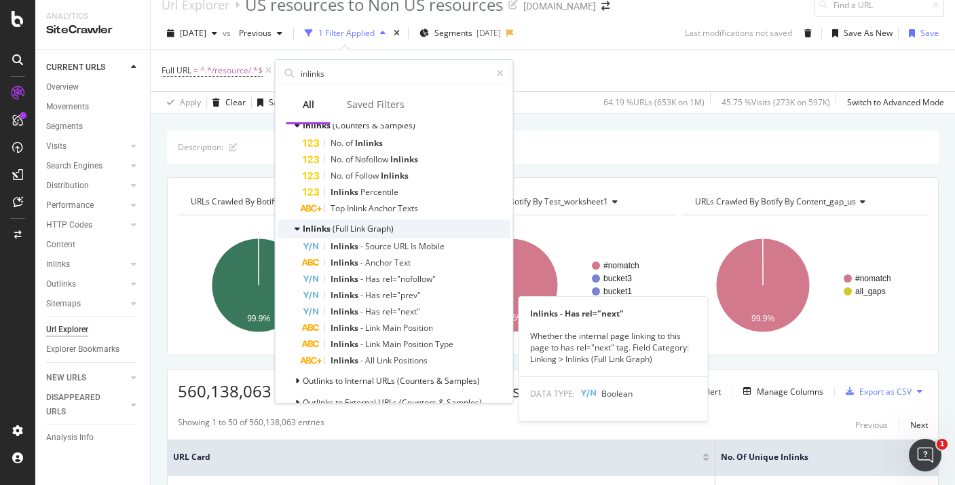
scroll to position [180, 0]
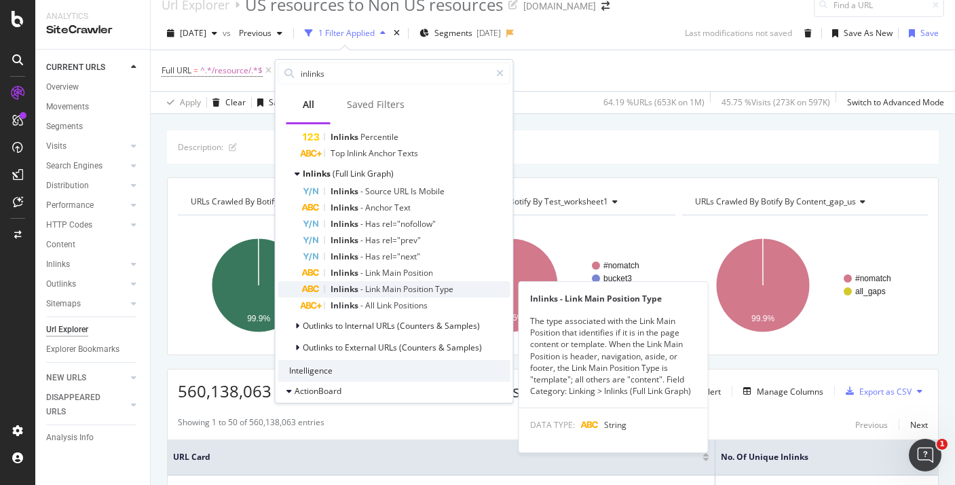
click at [441, 284] on span "Type" at bounding box center [444, 289] width 18 height 12
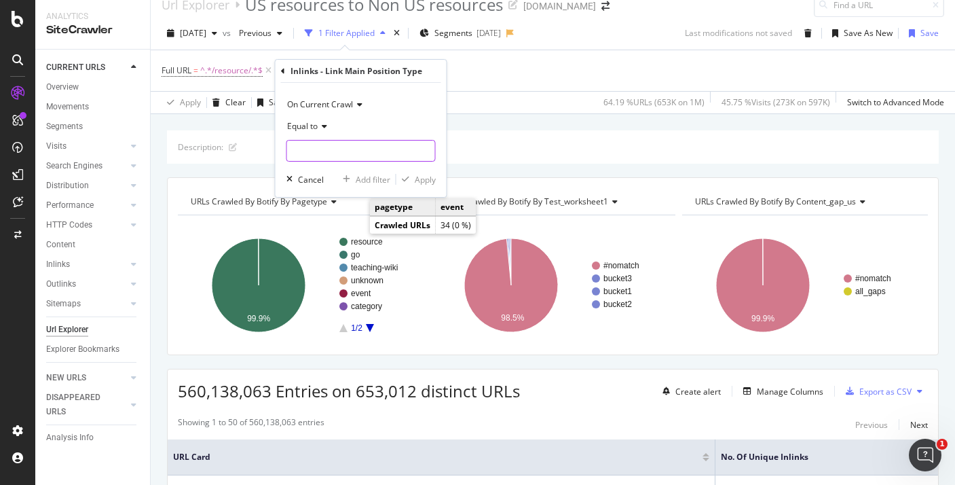
click at [352, 159] on input "text" at bounding box center [361, 151] width 148 height 22
click at [283, 73] on icon at bounding box center [283, 71] width 4 height 8
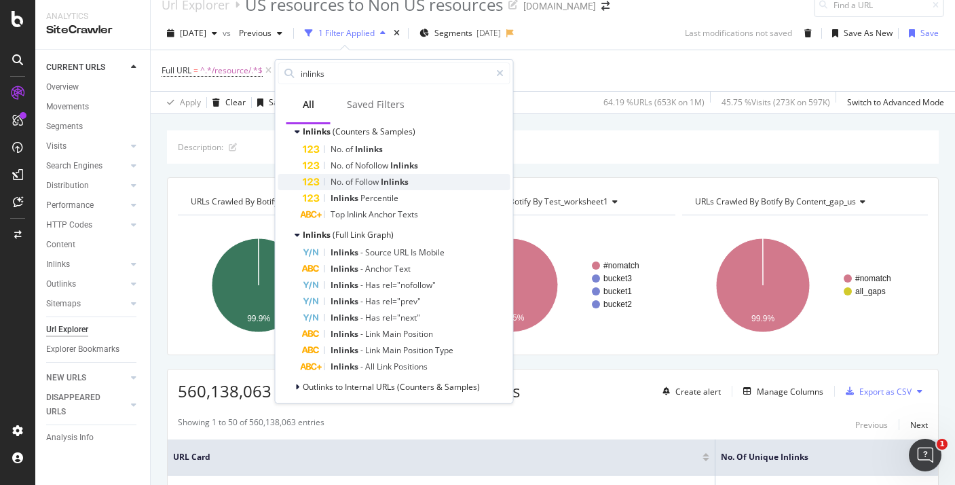
scroll to position [128, 0]
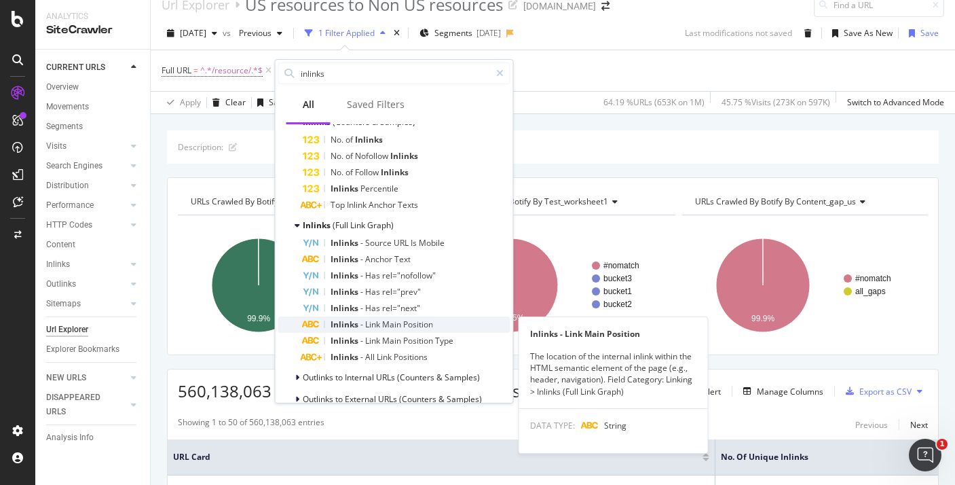
click at [350, 321] on span "Inlinks" at bounding box center [346, 324] width 30 height 12
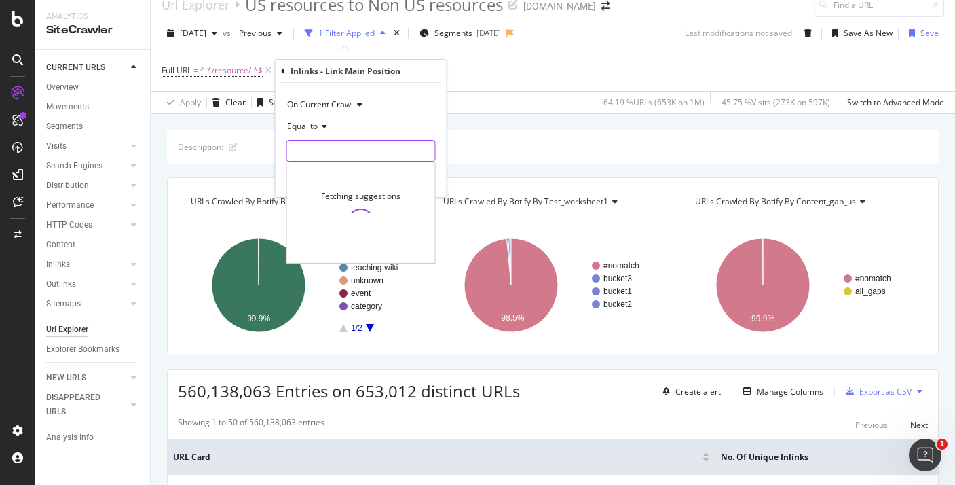
click at [324, 151] on input "text" at bounding box center [361, 151] width 148 height 22
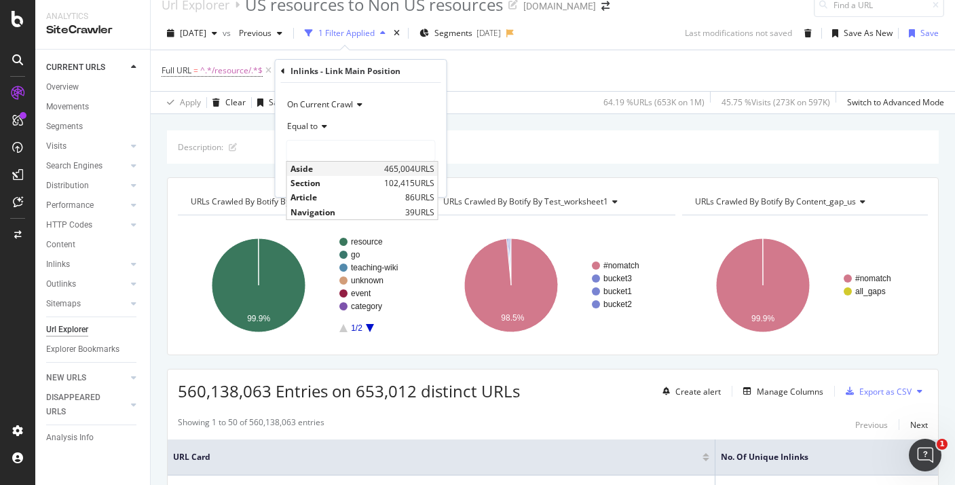
click at [333, 168] on span "Aside" at bounding box center [336, 169] width 90 height 12
type input "Aside"
click at [419, 180] on div "Apply" at bounding box center [425, 180] width 21 height 12
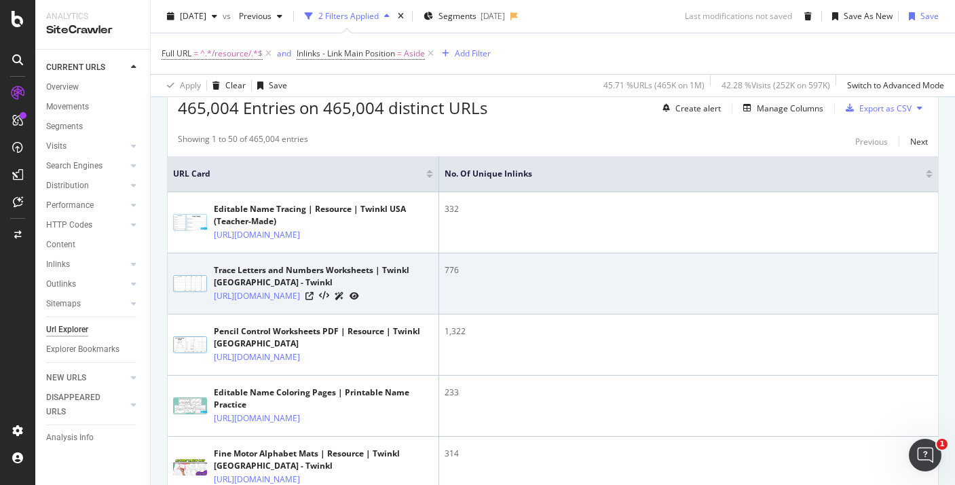
scroll to position [289, 0]
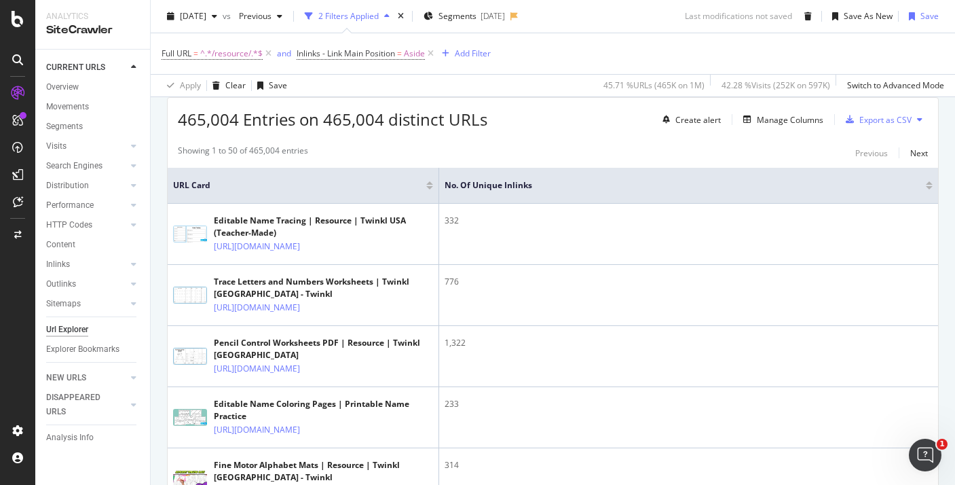
click at [930, 189] on div "No. of Unique Inlinks" at bounding box center [689, 186] width 488 height 14
click at [931, 188] on div at bounding box center [929, 187] width 7 height 3
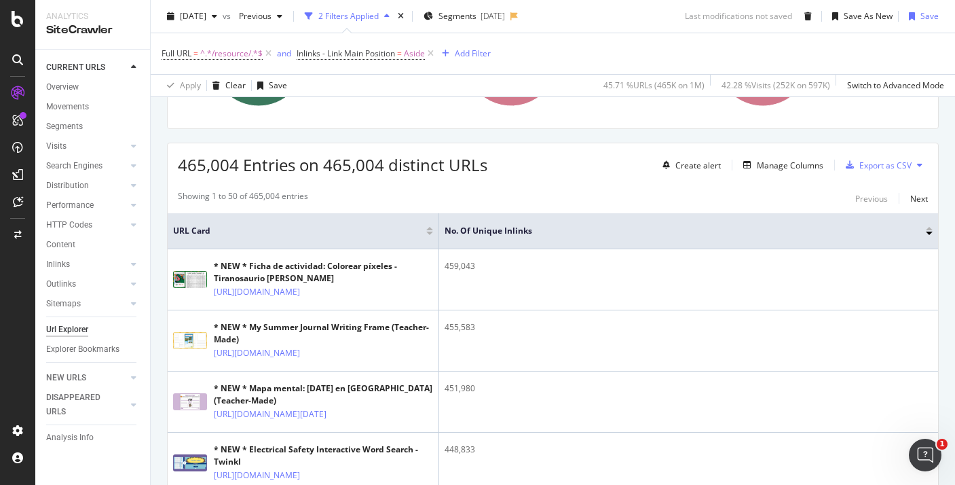
scroll to position [235, 0]
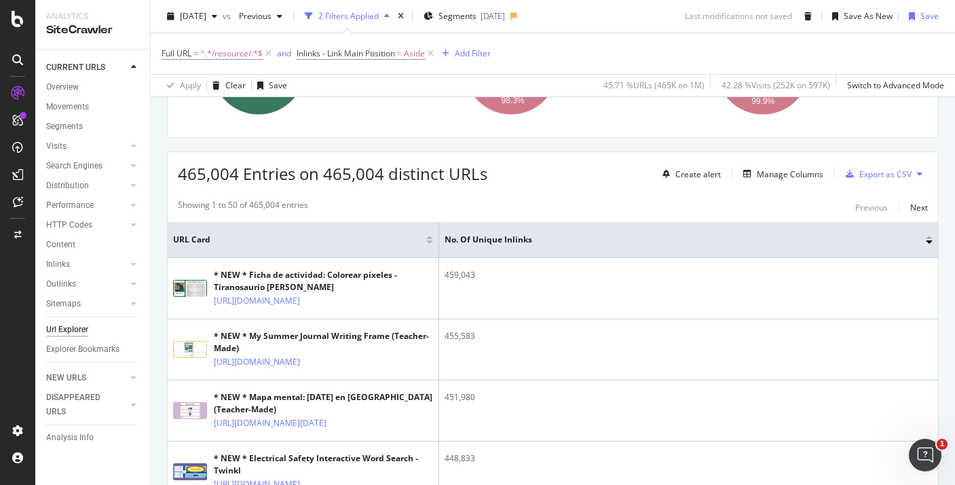
click at [929, 242] on div at bounding box center [929, 241] width 7 height 3
click at [929, 237] on div at bounding box center [929, 237] width 7 height 3
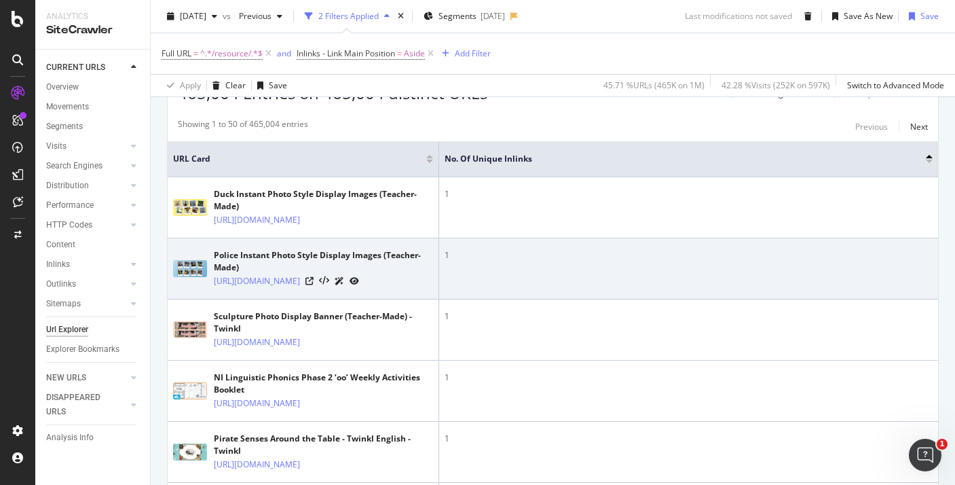
scroll to position [282, 0]
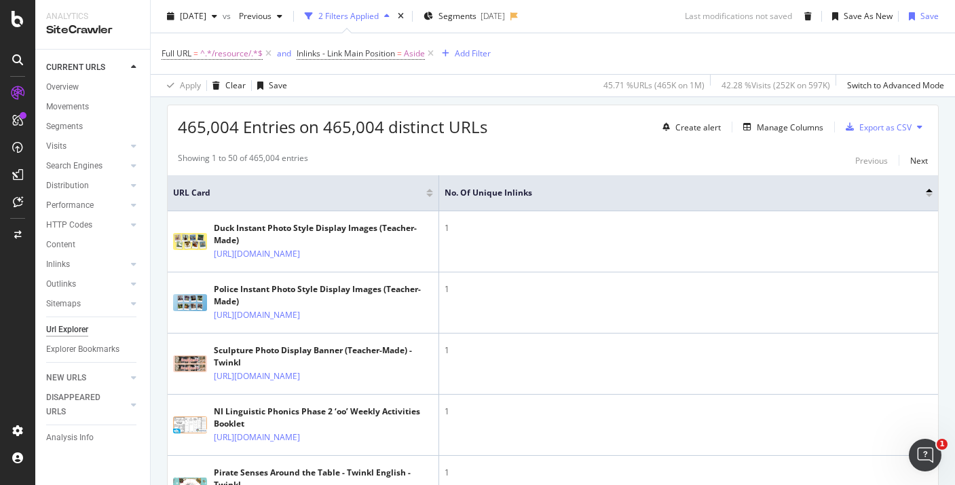
click at [931, 190] on div at bounding box center [929, 190] width 7 height 3
click at [929, 191] on div at bounding box center [929, 190] width 7 height 3
click at [928, 196] on div at bounding box center [929, 194] width 7 height 3
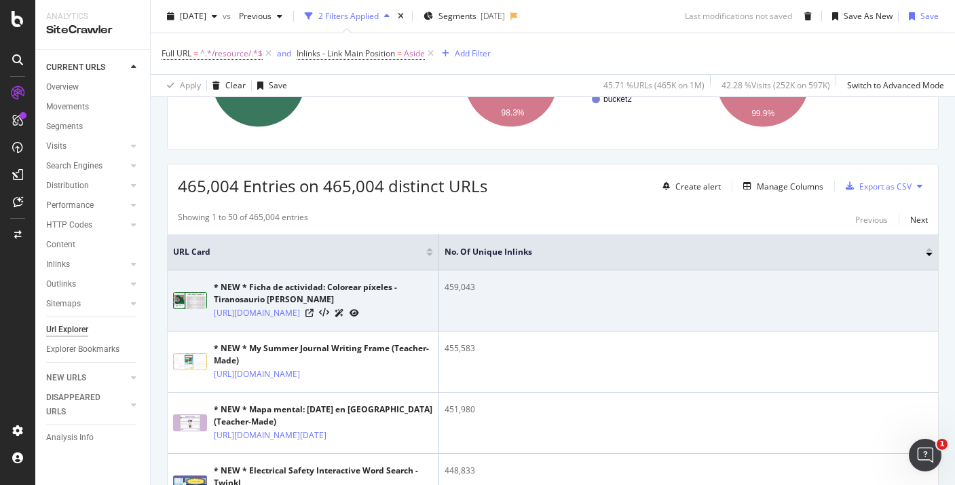
scroll to position [182, 0]
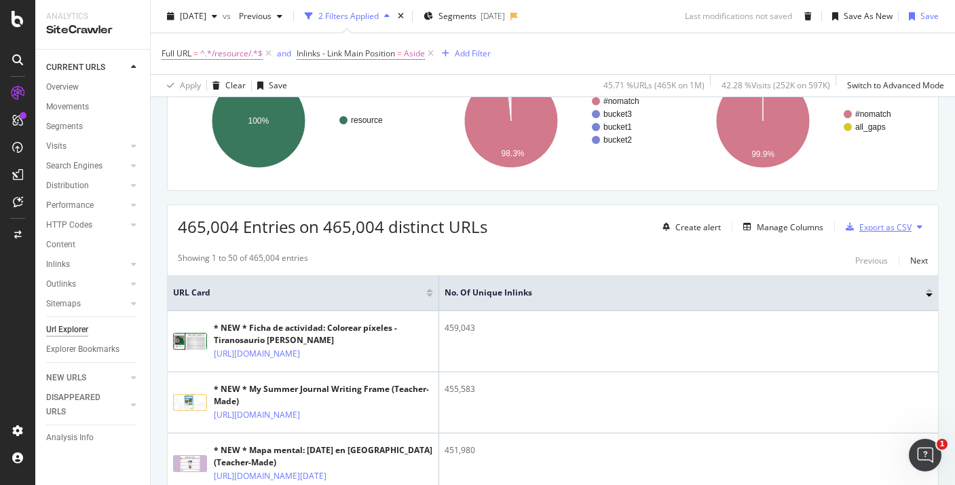
click at [887, 233] on div "Export as CSV" at bounding box center [885, 227] width 52 height 12
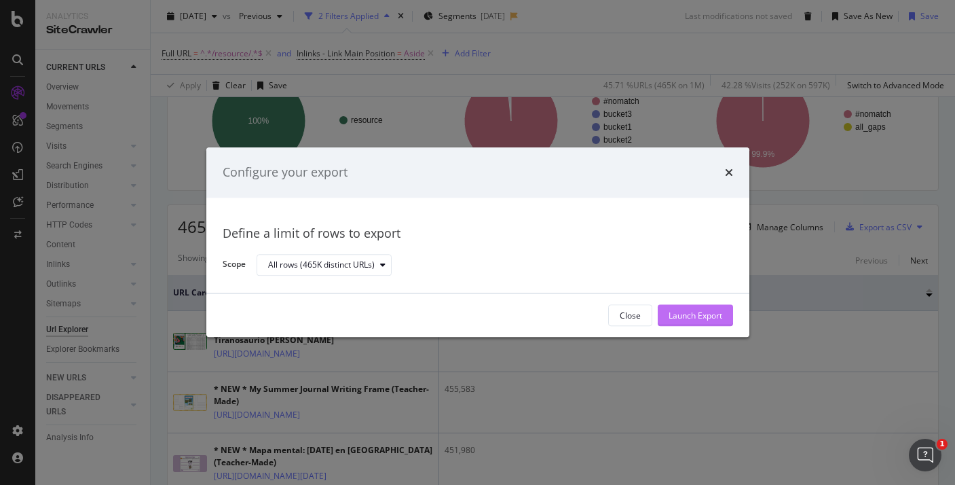
click at [682, 311] on div "Launch Export" at bounding box center [696, 316] width 54 height 12
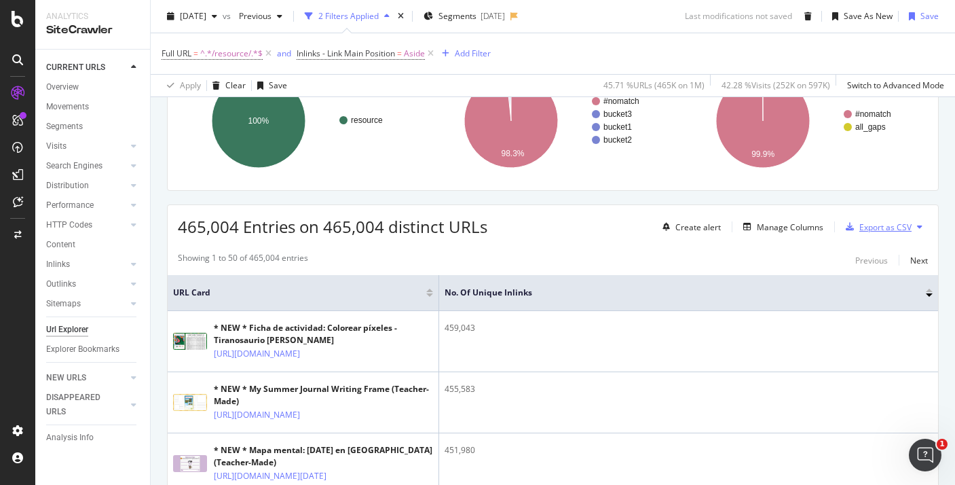
click at [872, 225] on div "Export as CSV" at bounding box center [885, 227] width 52 height 12
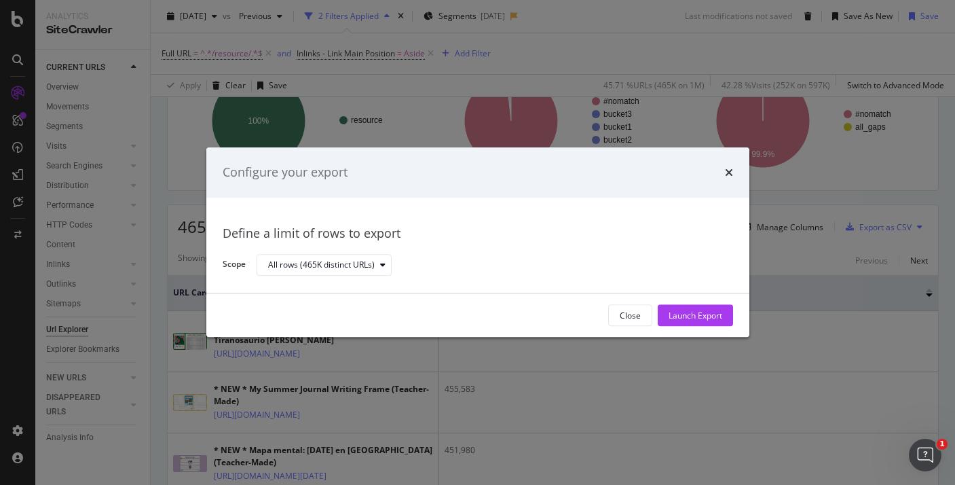
click at [839, 235] on div "Configure your export Define a limit of rows to export Scope All rows (465K dis…" at bounding box center [477, 242] width 955 height 485
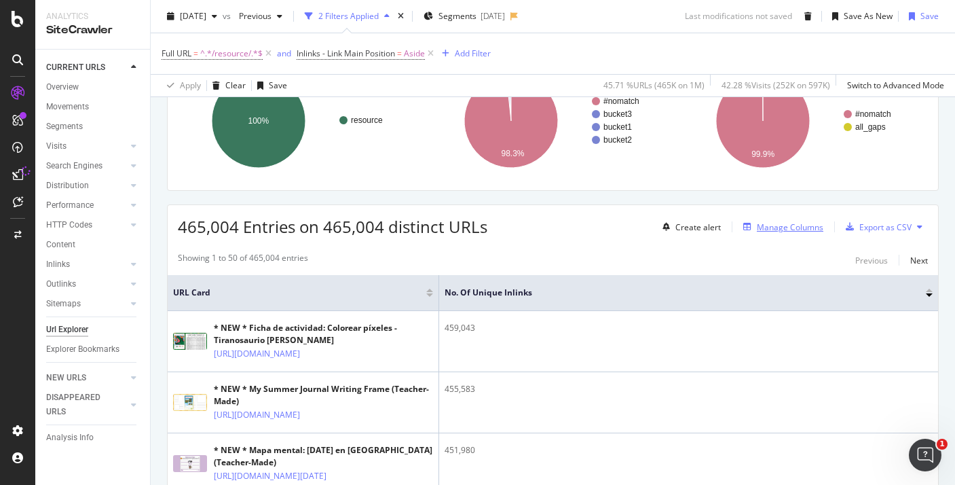
click at [757, 226] on div "button" at bounding box center [747, 227] width 19 height 8
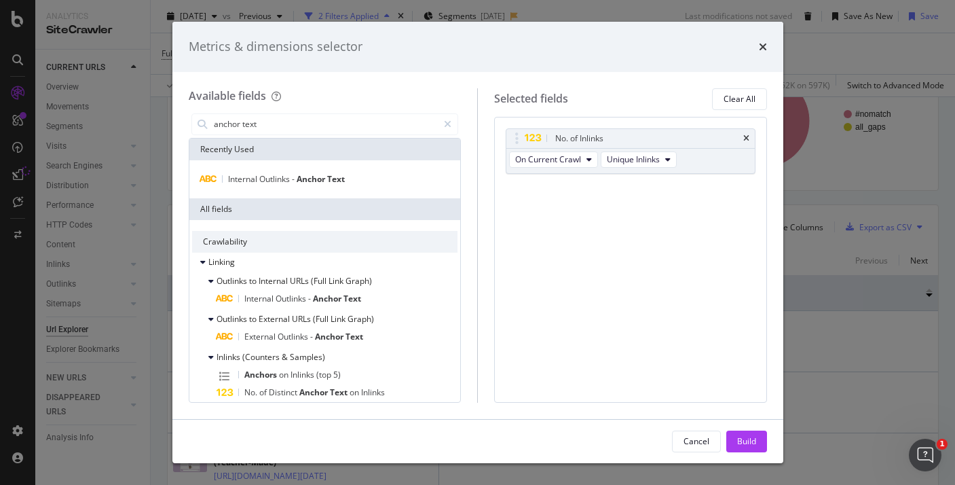
scroll to position [63, 0]
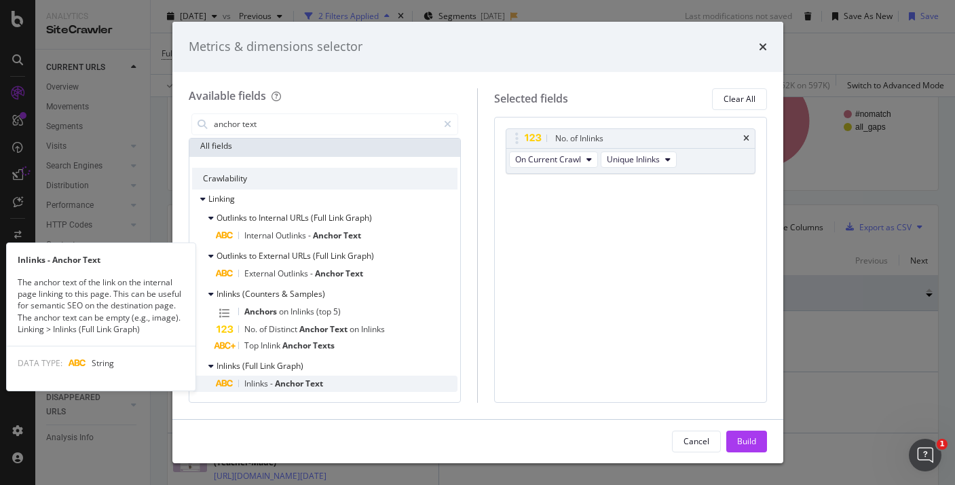
type input "anchor text"
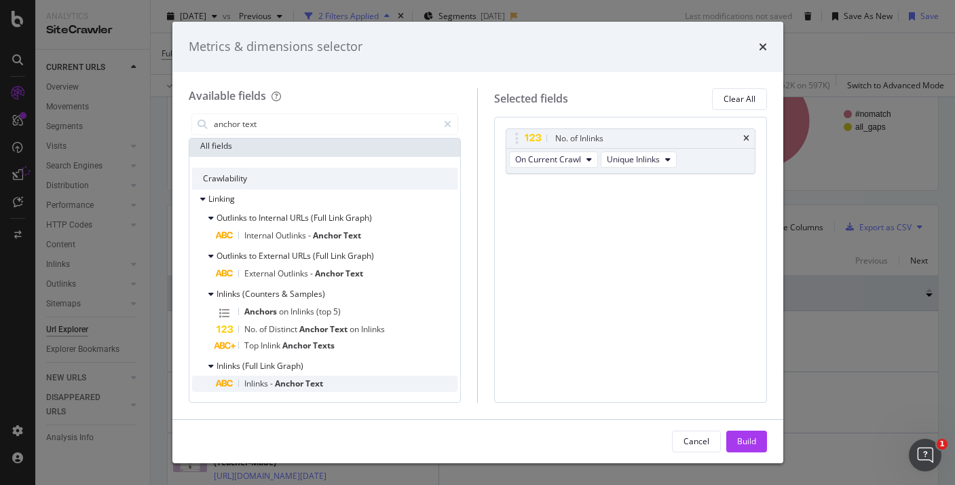
click at [284, 379] on span "Anchor" at bounding box center [290, 383] width 31 height 12
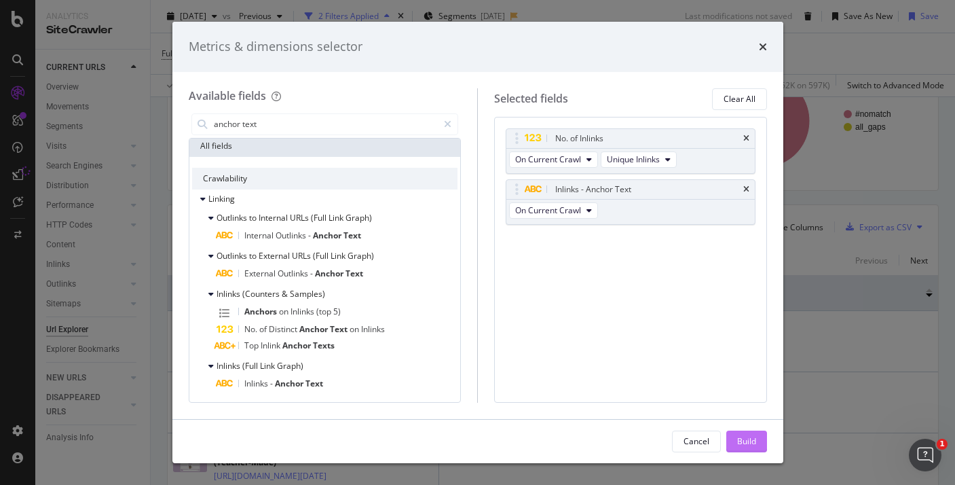
click at [747, 432] on div "Build" at bounding box center [746, 441] width 19 height 20
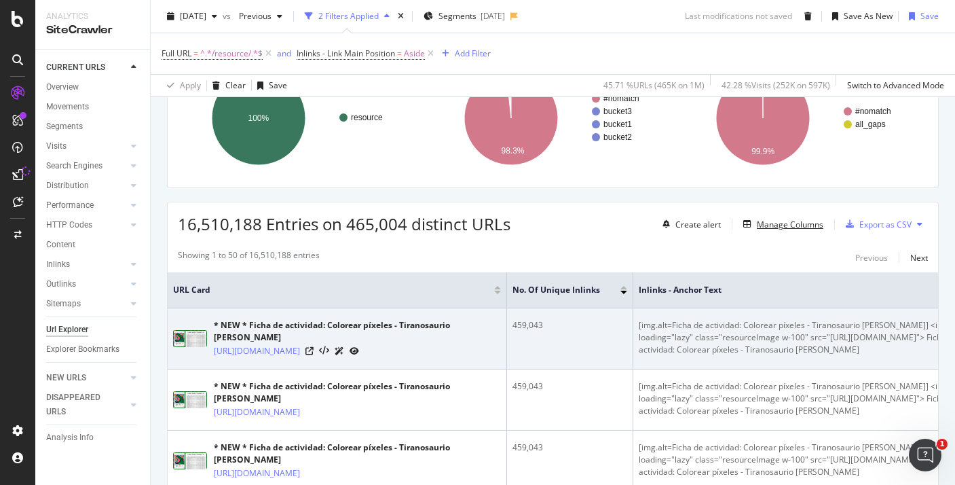
scroll to position [211, 0]
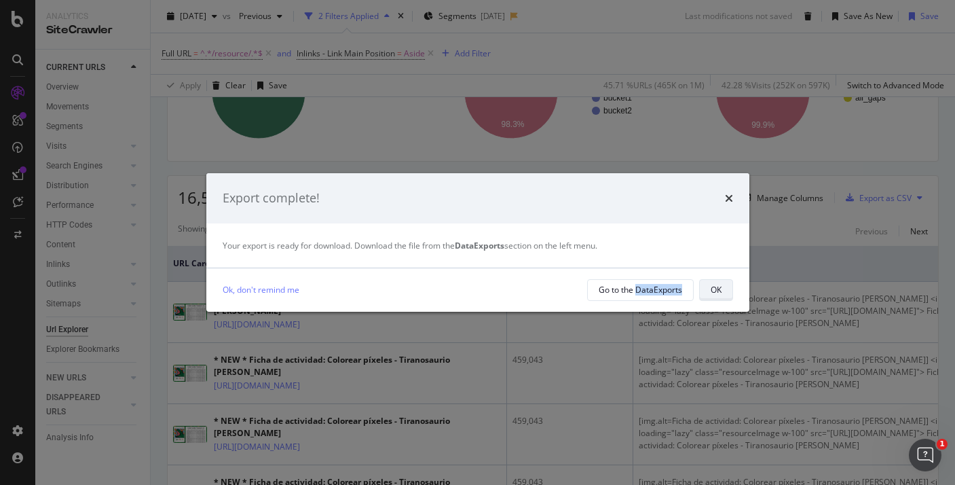
click at [714, 294] on div "OK" at bounding box center [716, 290] width 11 height 12
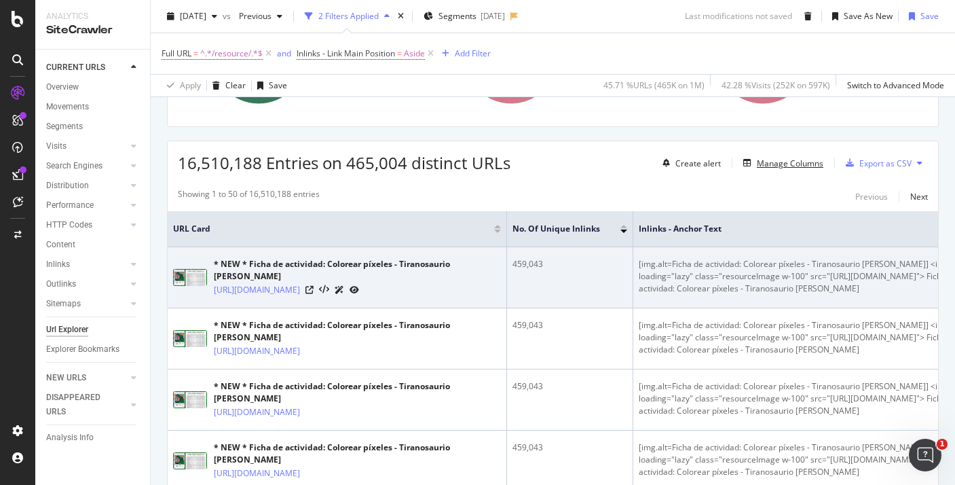
scroll to position [237, 0]
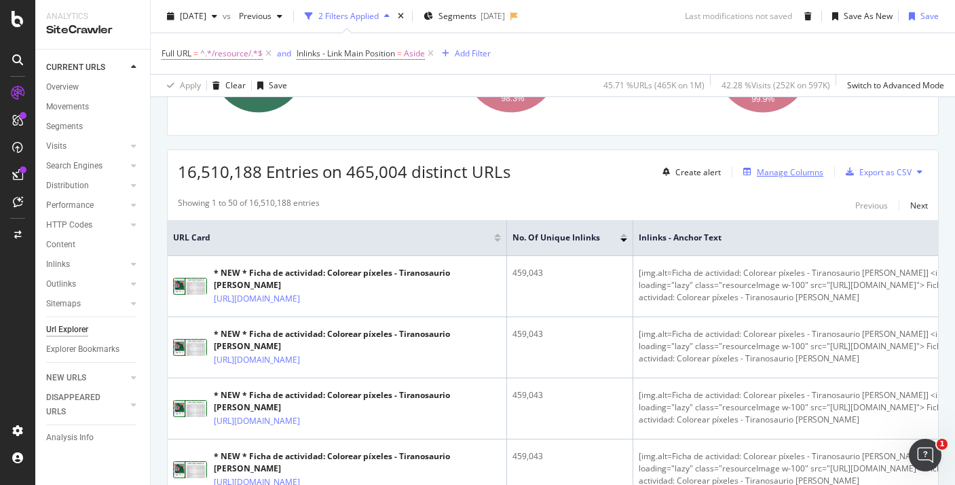
click at [758, 174] on div "Manage Columns" at bounding box center [790, 172] width 67 height 12
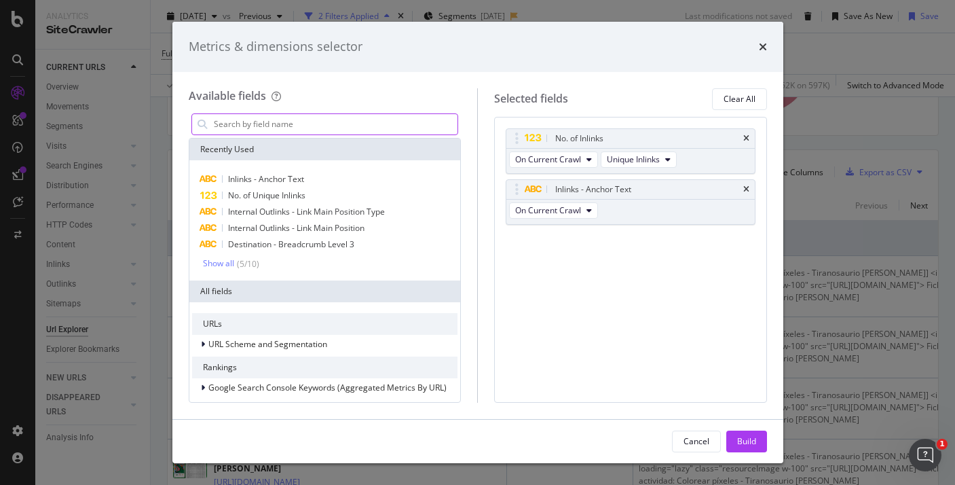
click at [343, 122] on input "modal" at bounding box center [335, 124] width 246 height 20
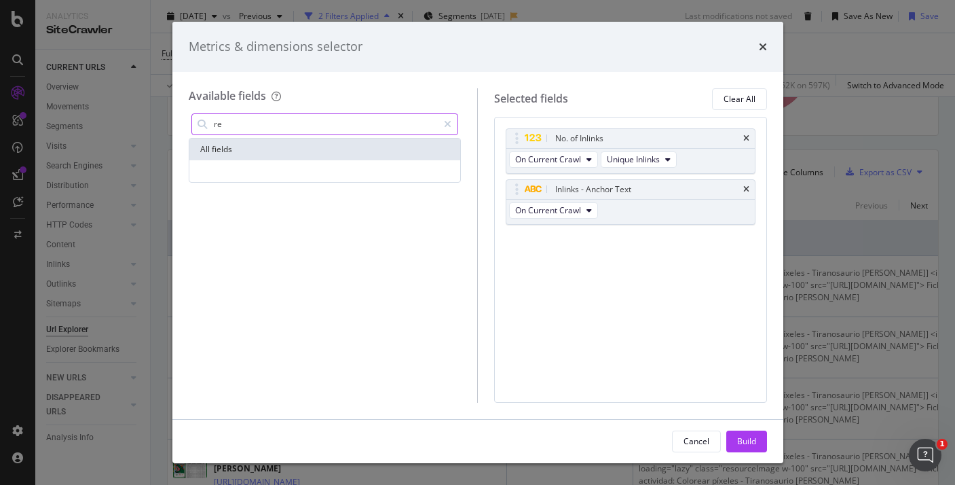
type input "r"
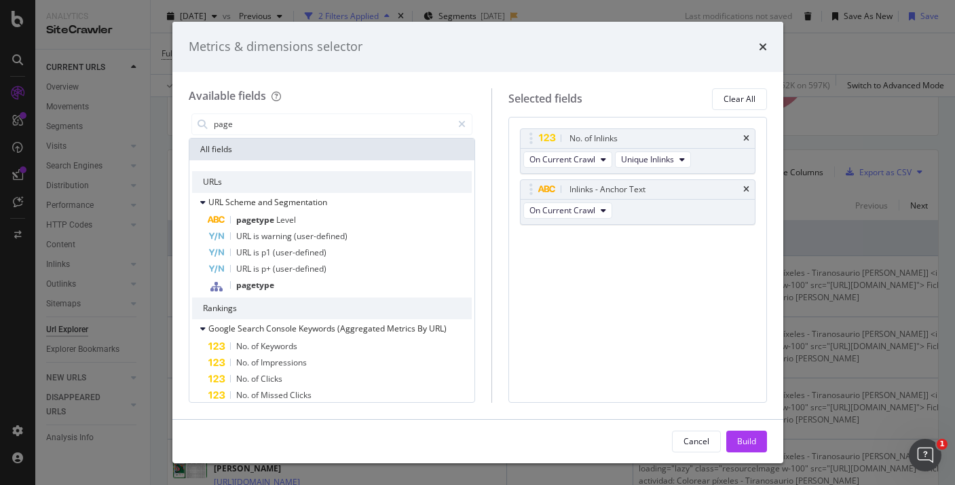
type input "page"
click at [762, 47] on icon "times" at bounding box center [763, 46] width 8 height 11
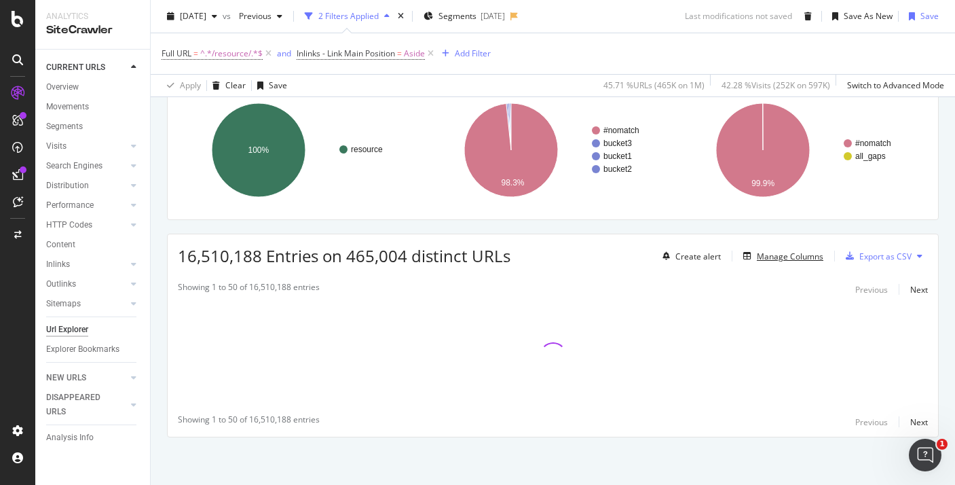
scroll to position [153, 0]
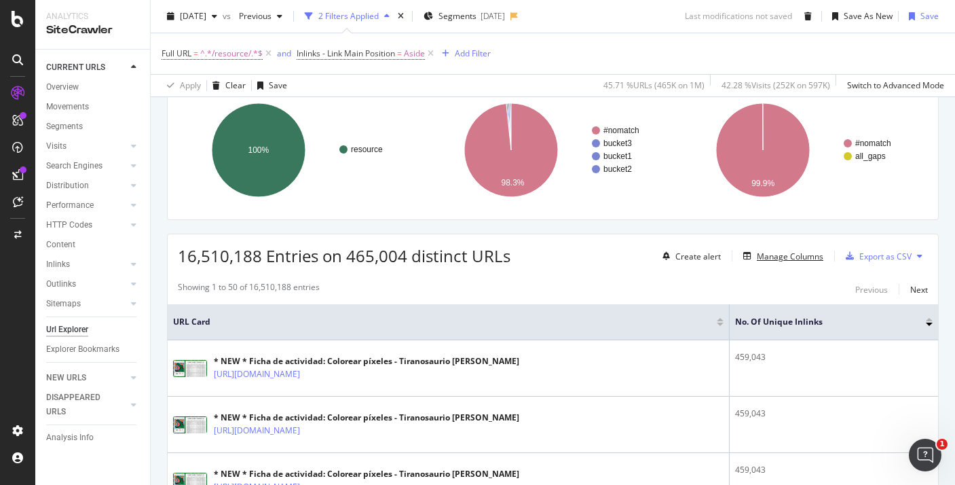
scroll to position [155, 0]
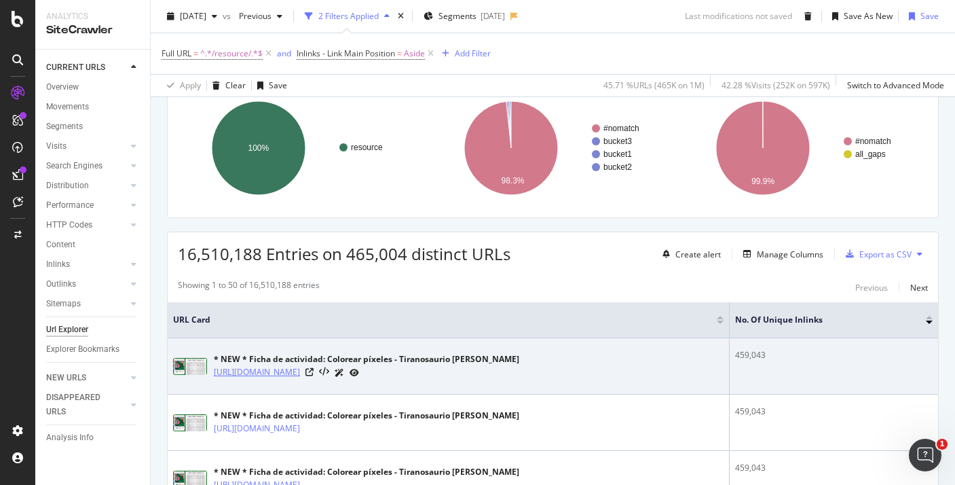
click at [288, 375] on link "https://www.twinkl.com/resource/ficha-de-actividad-colorear-pixeles-tiranosauri…" at bounding box center [257, 372] width 86 height 14
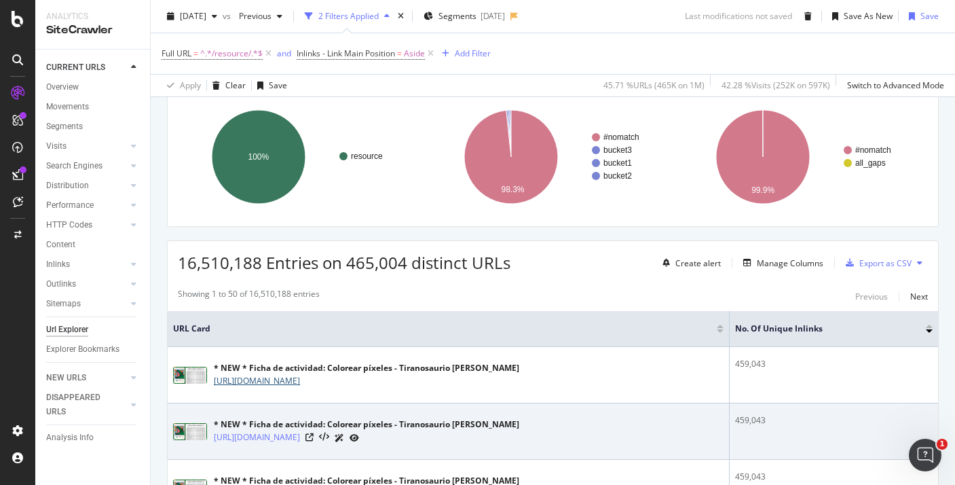
scroll to position [209, 0]
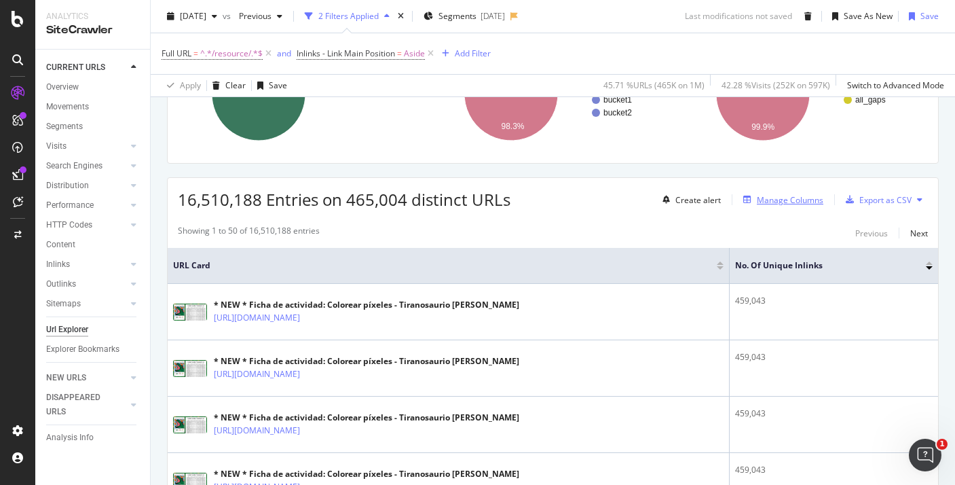
click at [764, 201] on div "Manage Columns" at bounding box center [790, 200] width 67 height 12
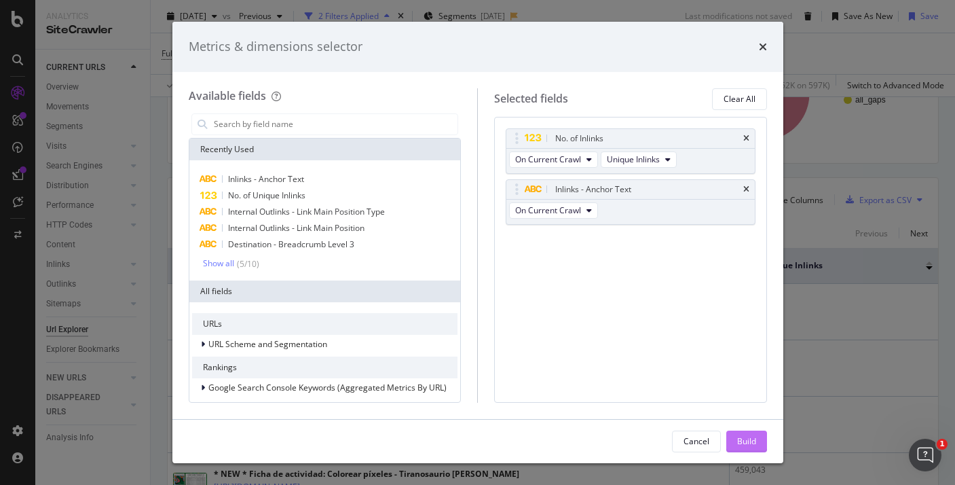
click at [739, 447] on div "Build" at bounding box center [746, 441] width 19 height 12
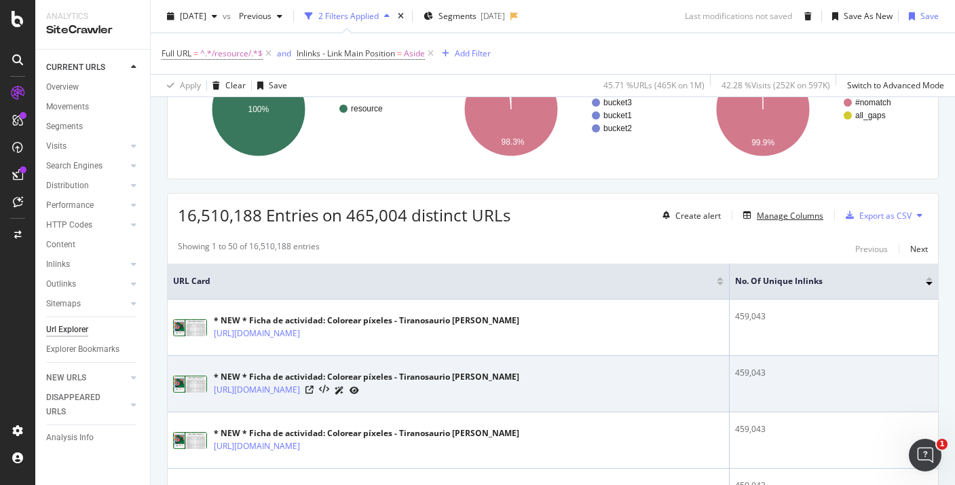
scroll to position [189, 0]
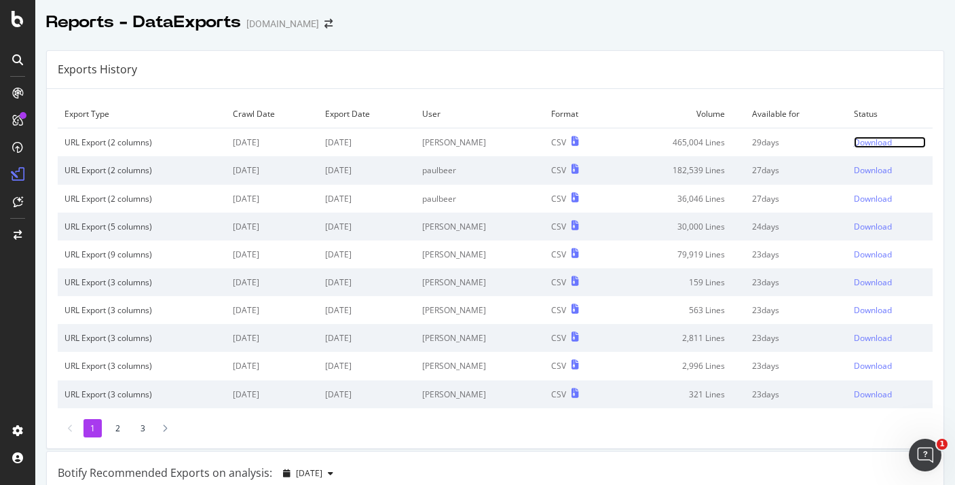
click at [874, 142] on div "Download" at bounding box center [873, 142] width 38 height 12
click at [875, 173] on div "Download" at bounding box center [873, 170] width 38 height 12
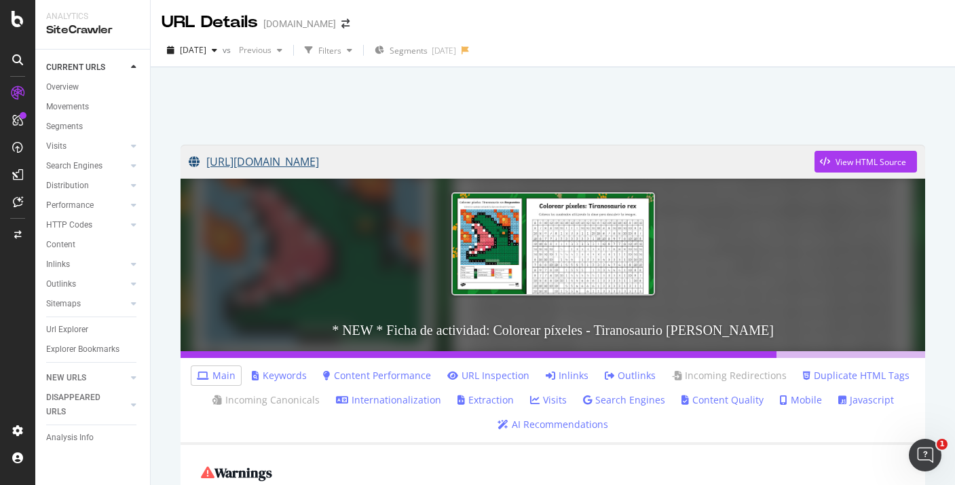
scroll to position [159, 0]
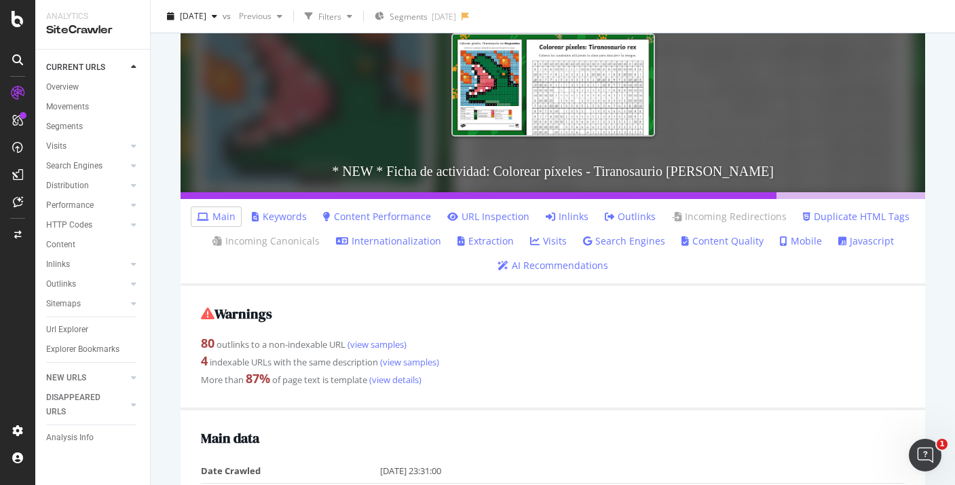
click at [555, 221] on icon at bounding box center [551, 217] width 10 height 10
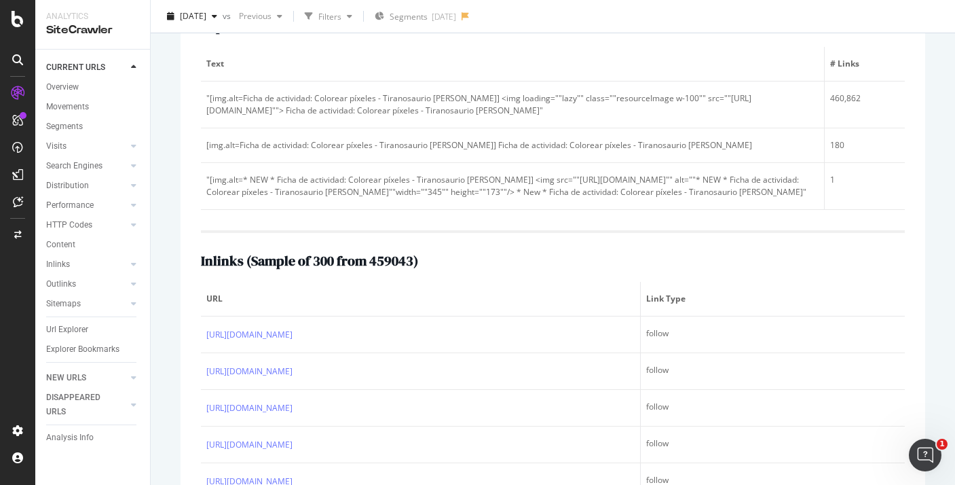
scroll to position [519, 0]
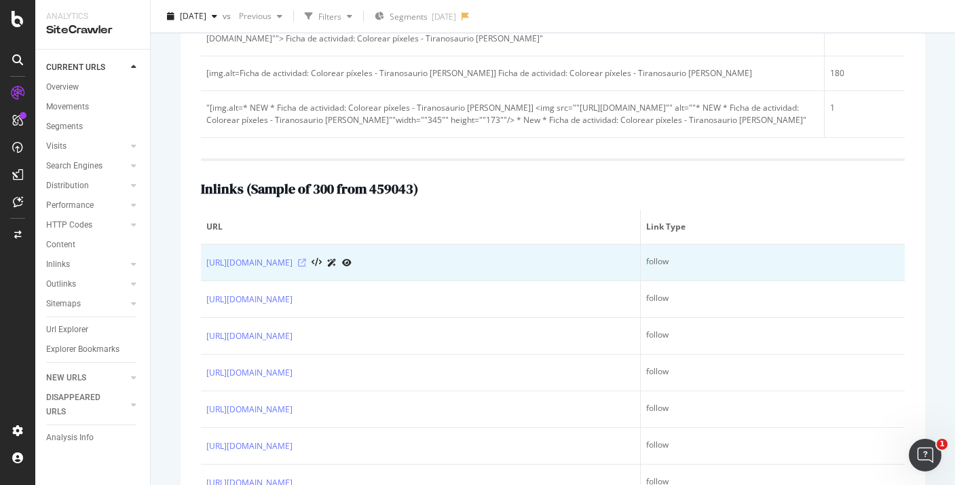
click at [306, 267] on icon at bounding box center [302, 263] width 8 height 8
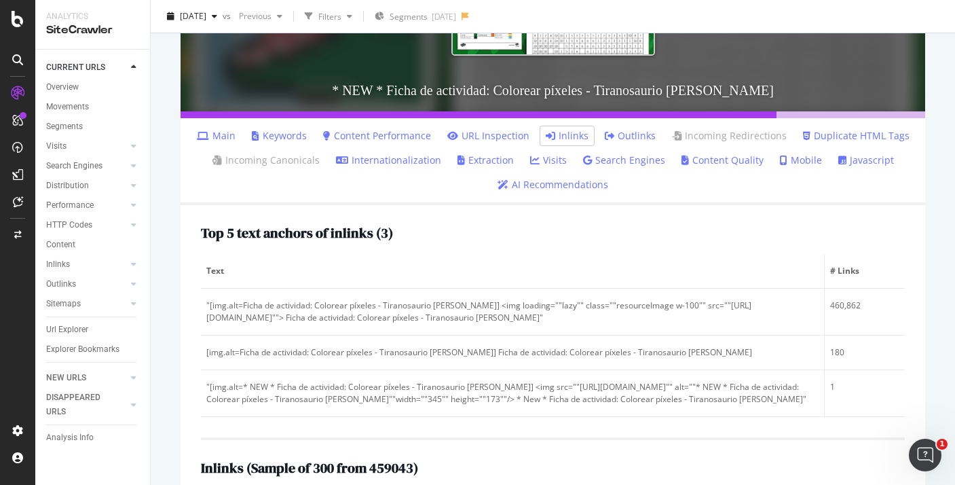
scroll to position [0, 0]
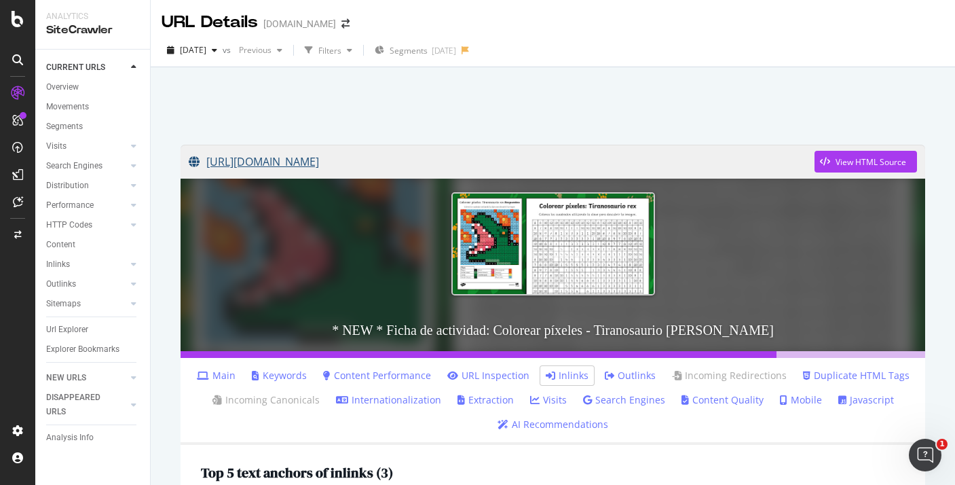
click at [0, 0] on div "Analytics SiteCrawler CURRENT URLS Overview Movements Segments Visits Analysis …" at bounding box center [477, 242] width 955 height 485
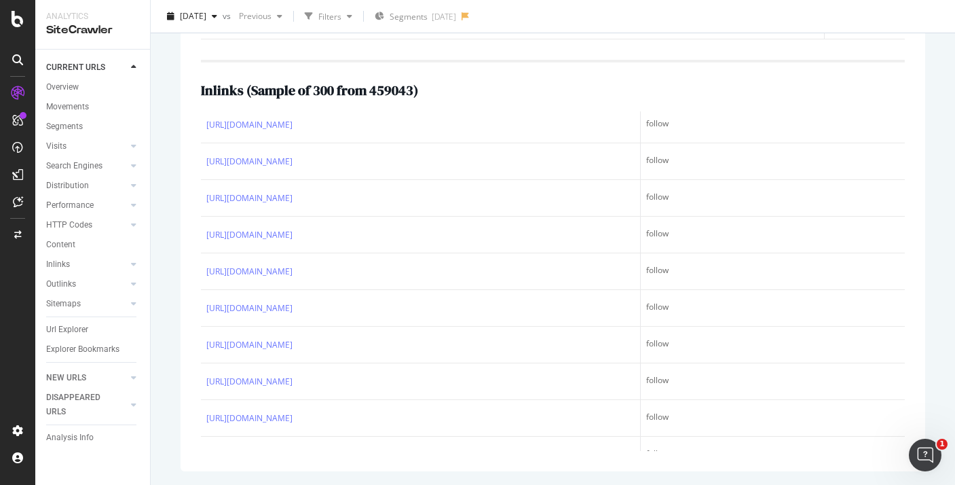
scroll to position [52, 0]
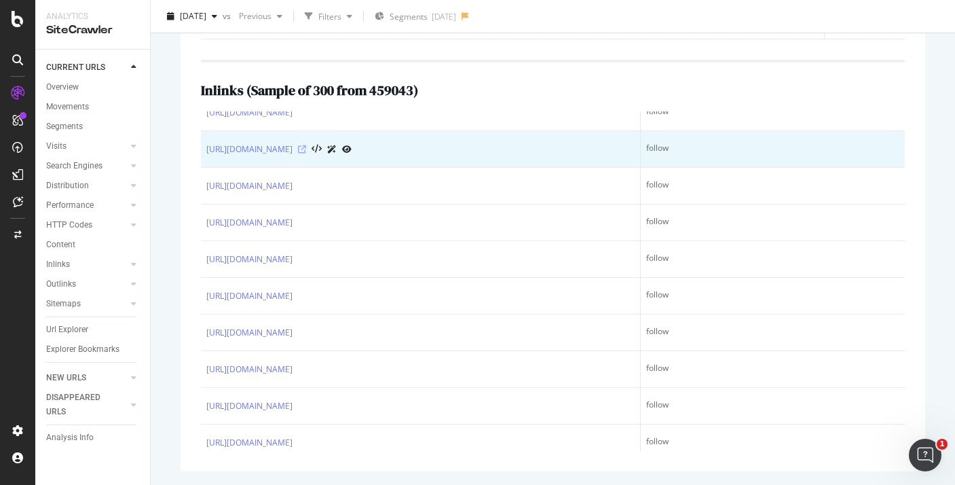
click at [306, 153] on icon at bounding box center [302, 149] width 8 height 8
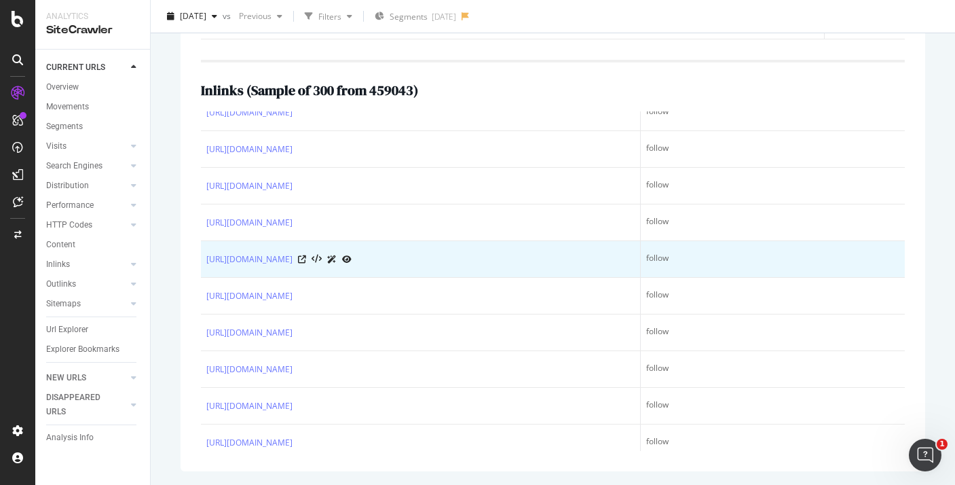
scroll to position [184, 0]
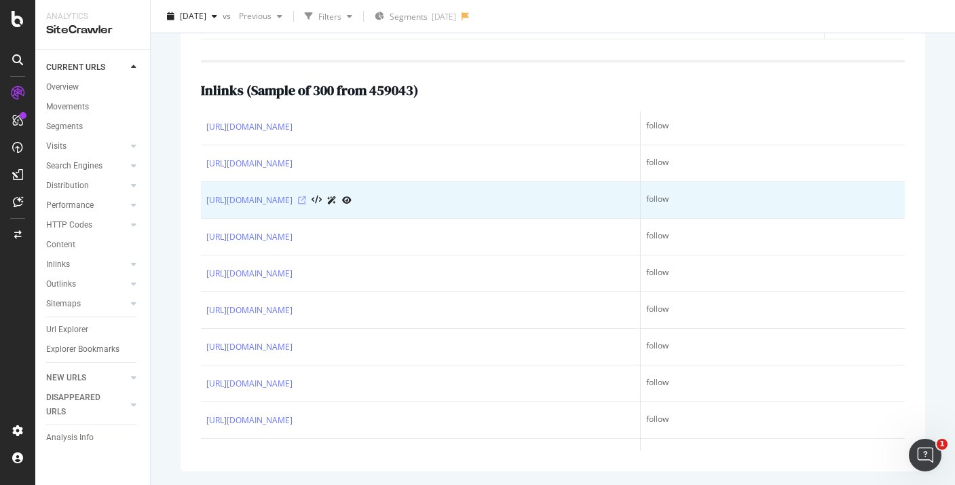
click at [306, 204] on icon at bounding box center [302, 200] width 8 height 8
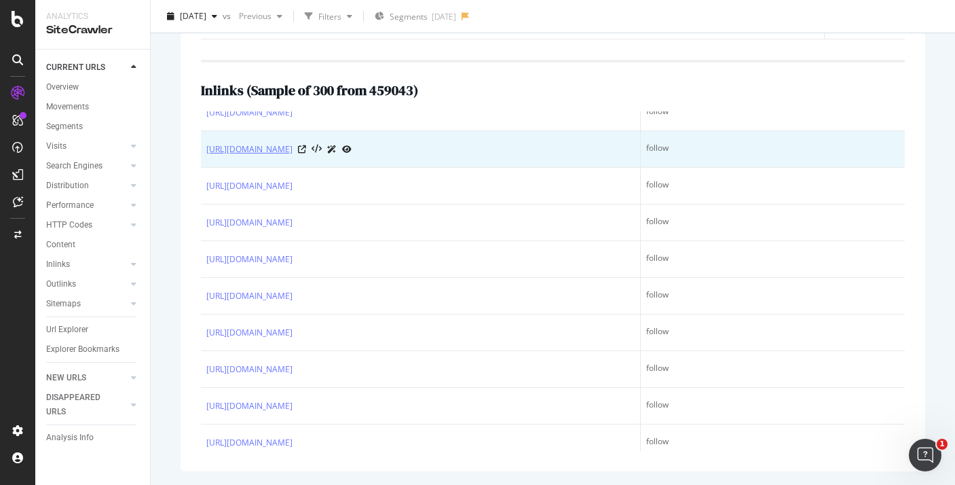
scroll to position [279, 0]
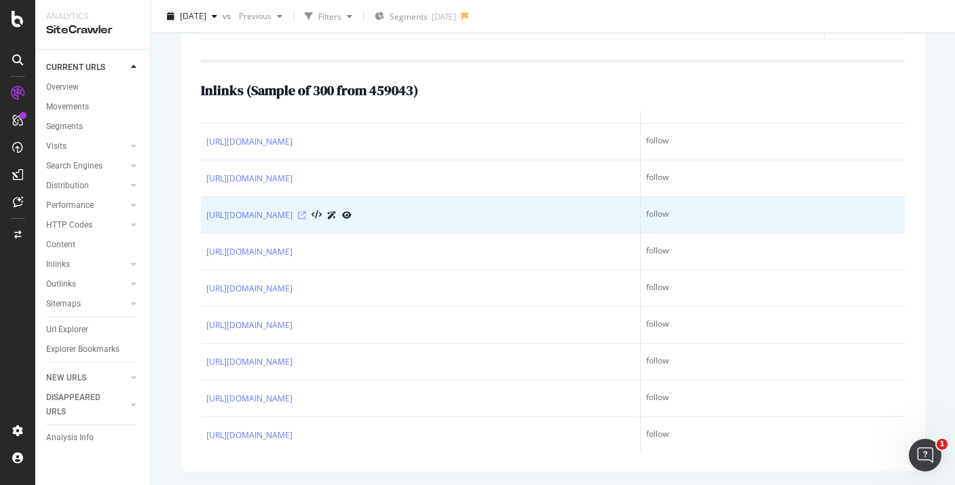
click at [306, 219] on icon at bounding box center [302, 215] width 8 height 8
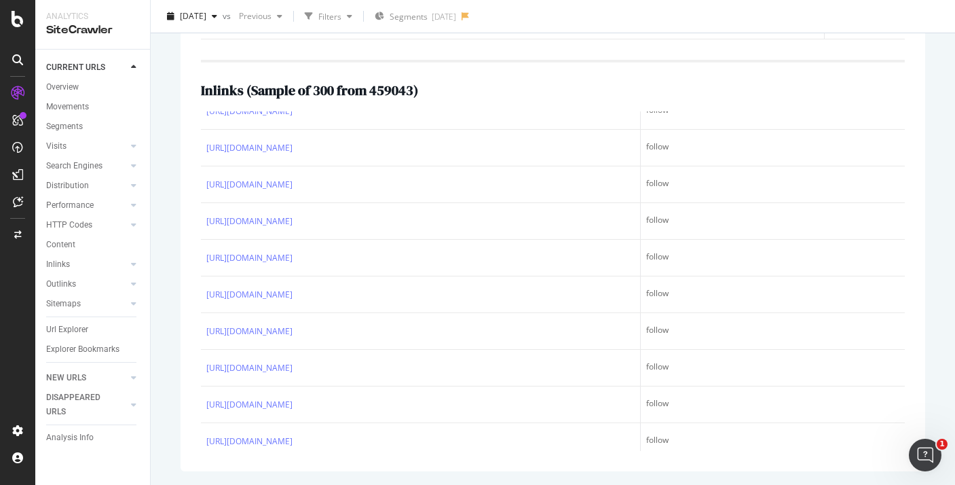
scroll to position [691, 0]
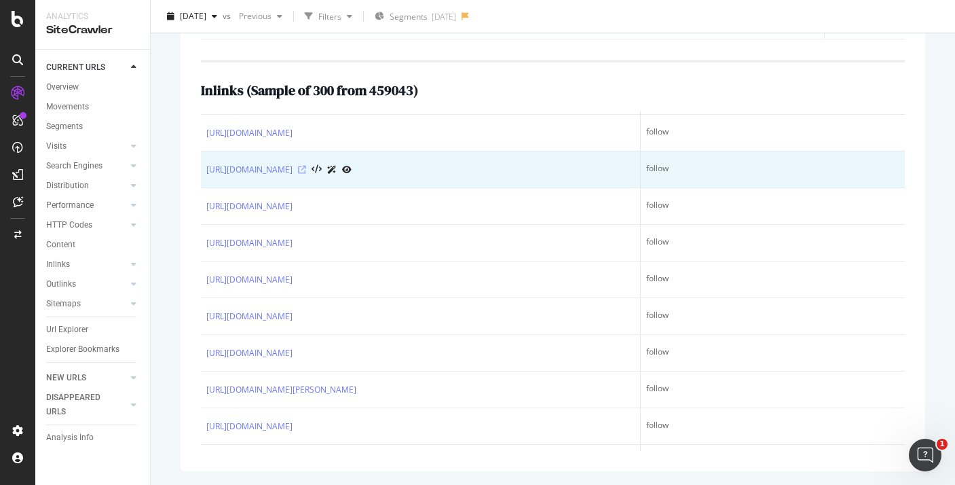
click at [306, 174] on icon at bounding box center [302, 170] width 8 height 8
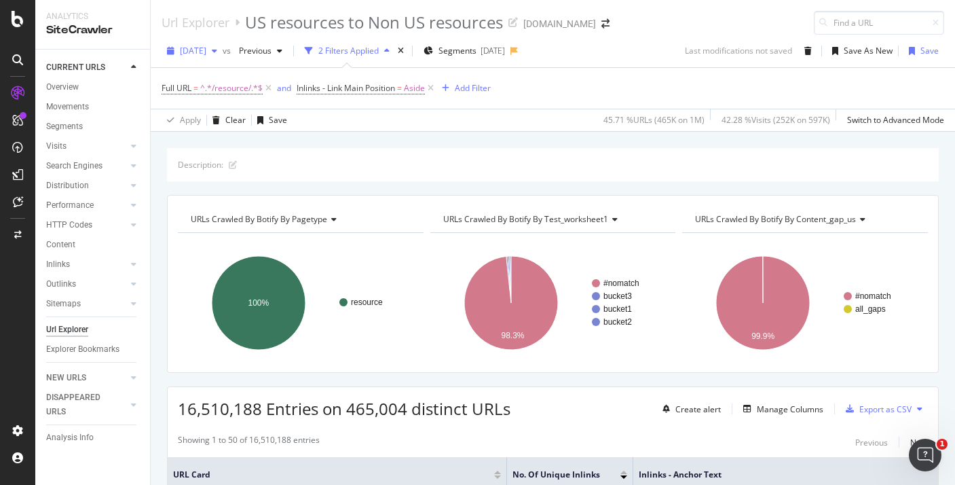
click at [206, 53] on span "[DATE]" at bounding box center [193, 51] width 26 height 12
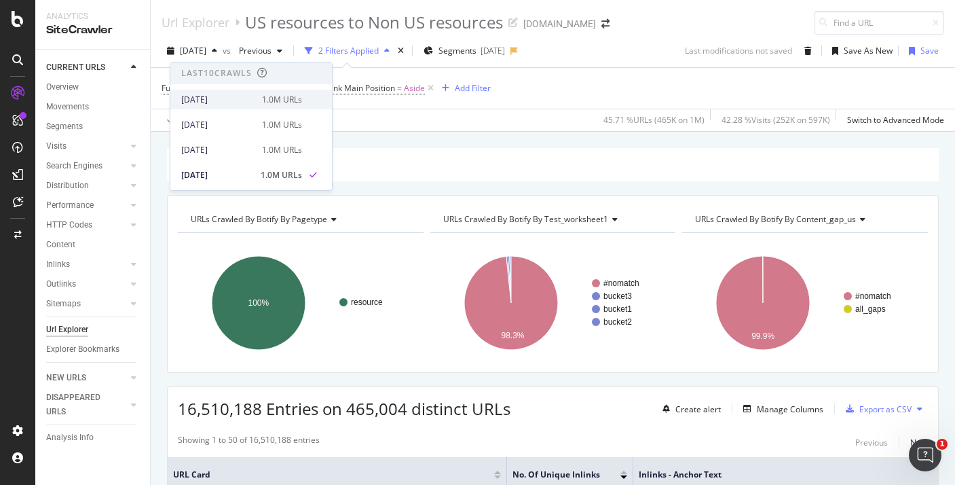
click at [219, 100] on div "[DATE]" at bounding box center [217, 100] width 73 height 12
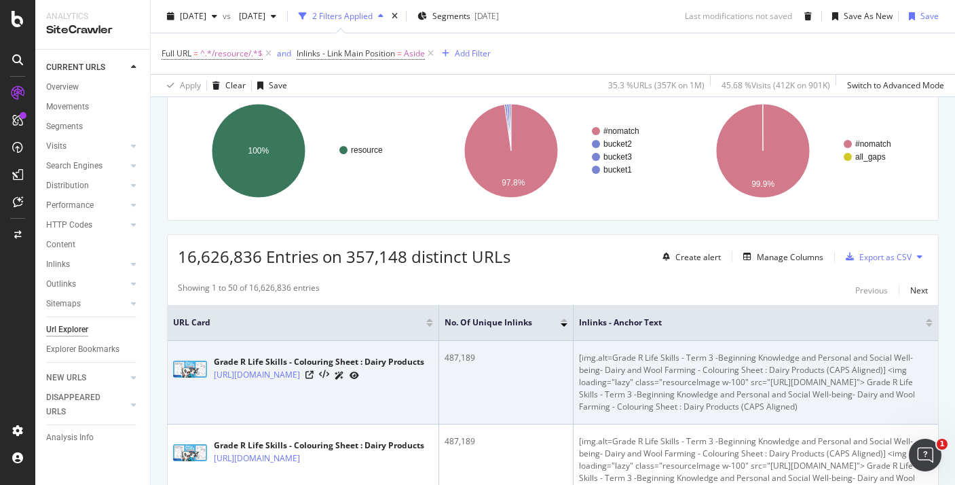
scroll to position [172, 0]
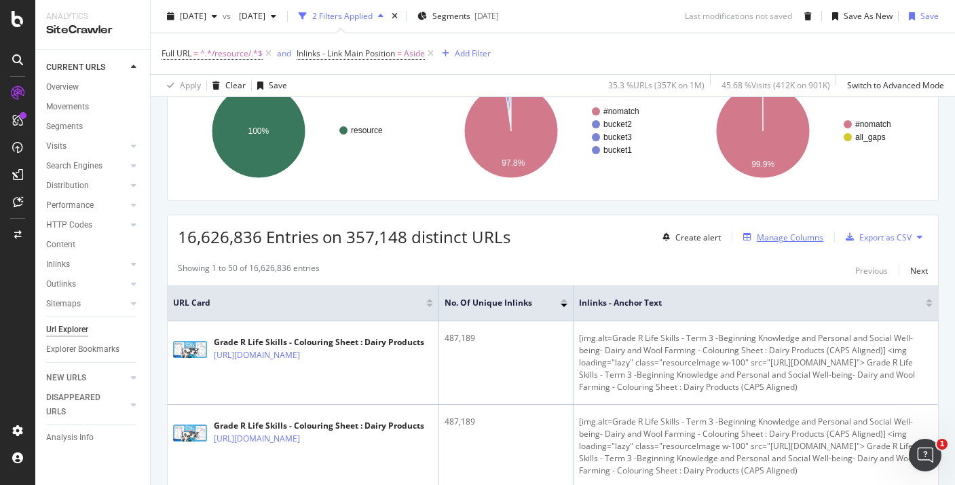
click at [762, 237] on div "Manage Columns" at bounding box center [790, 237] width 67 height 12
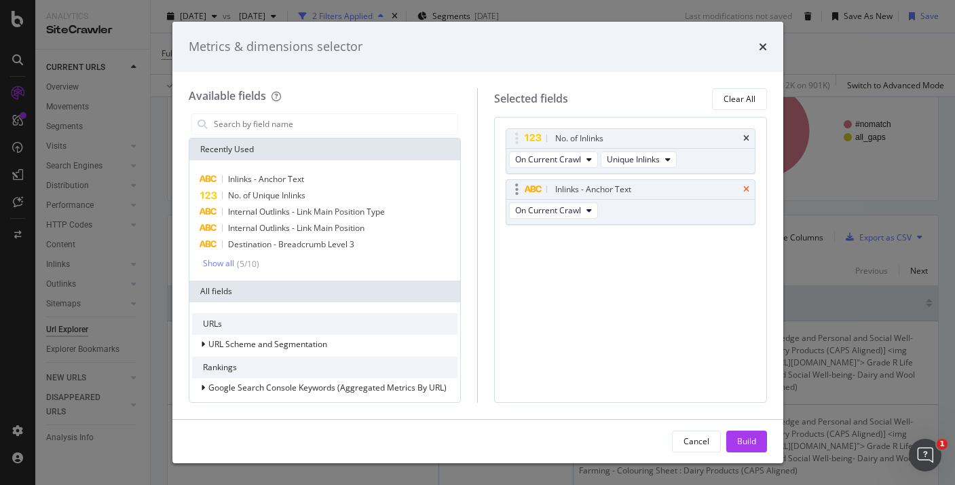
click at [743, 188] on icon "times" at bounding box center [746, 189] width 6 height 8
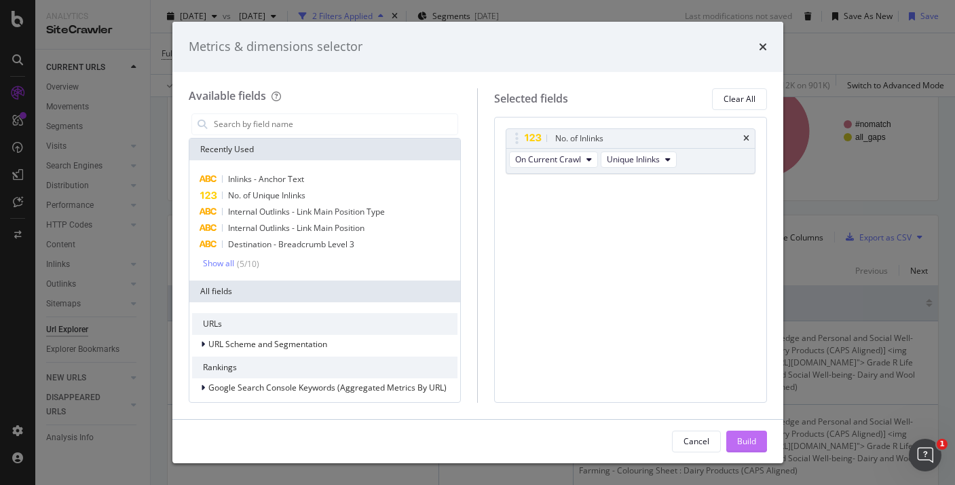
click at [735, 438] on button "Build" at bounding box center [746, 441] width 41 height 22
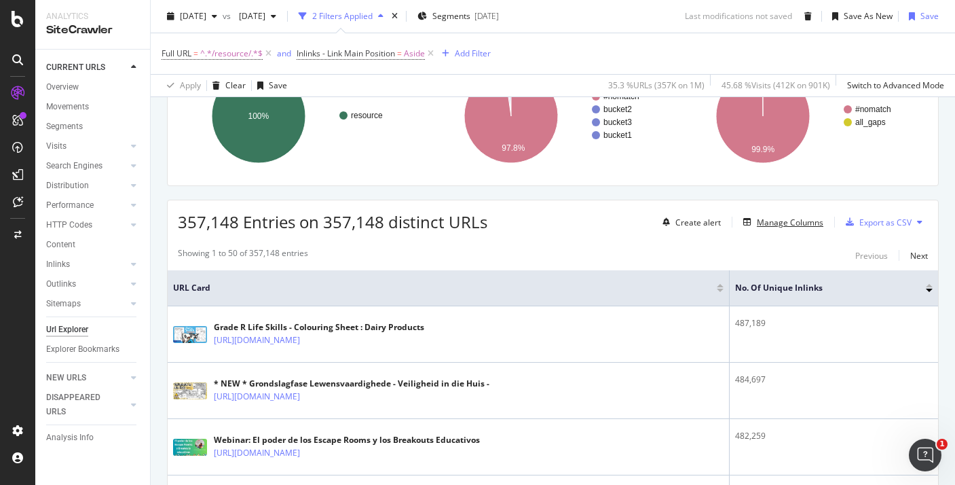
scroll to position [176, 0]
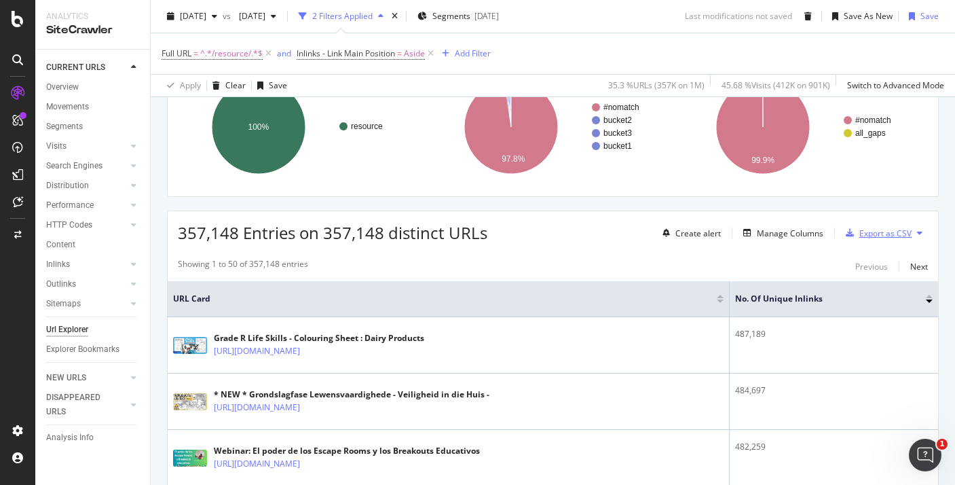
click at [891, 234] on div "Export as CSV" at bounding box center [885, 233] width 52 height 12
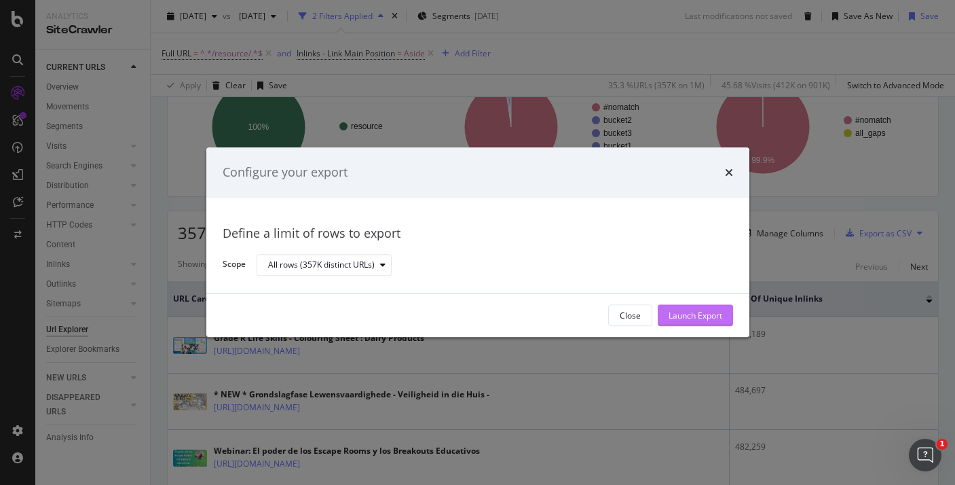
click at [692, 314] on div "Launch Export" at bounding box center [696, 316] width 54 height 12
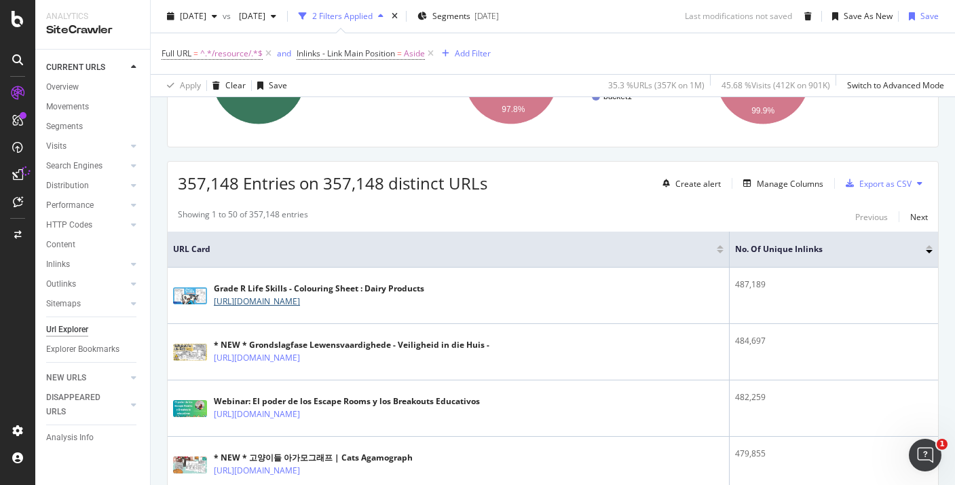
scroll to position [231, 0]
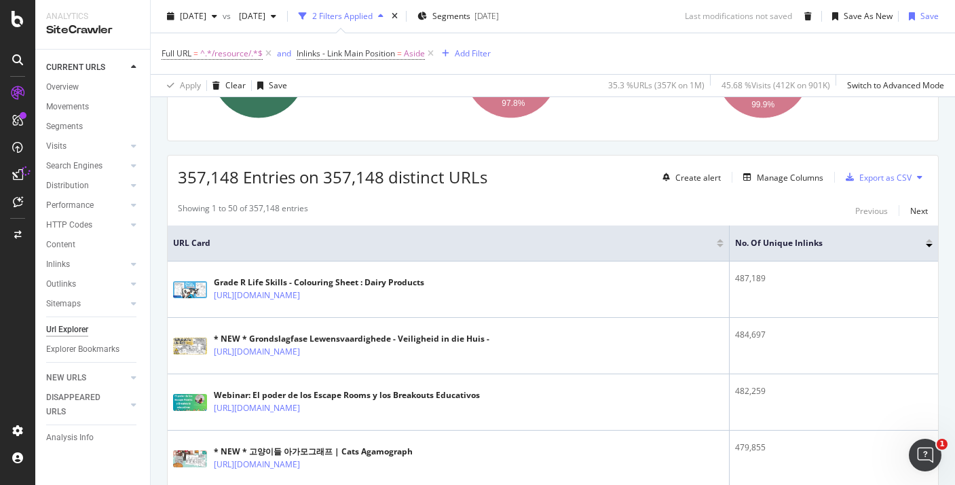
click at [571, 178] on div "357,148 Entries on 357,148 distinct URLs Create alert Manage Columns Export as …" at bounding box center [553, 171] width 771 height 33
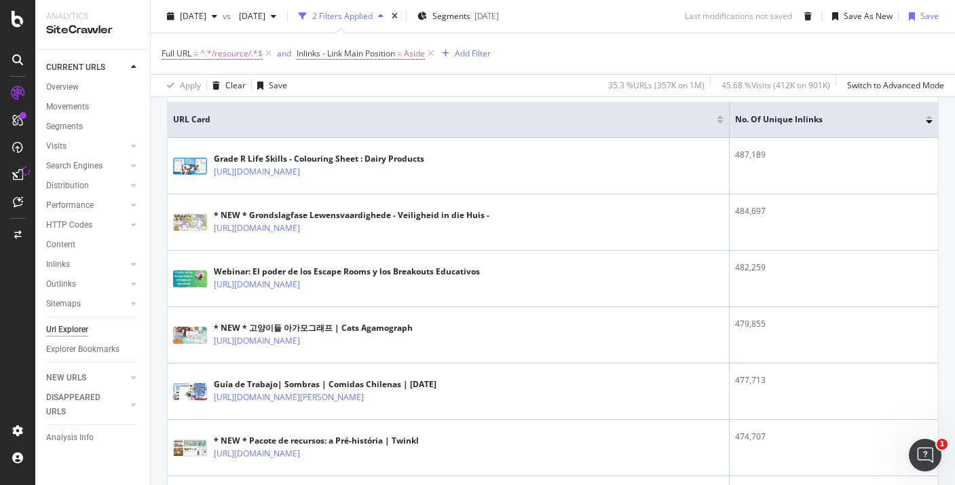
scroll to position [356, 0]
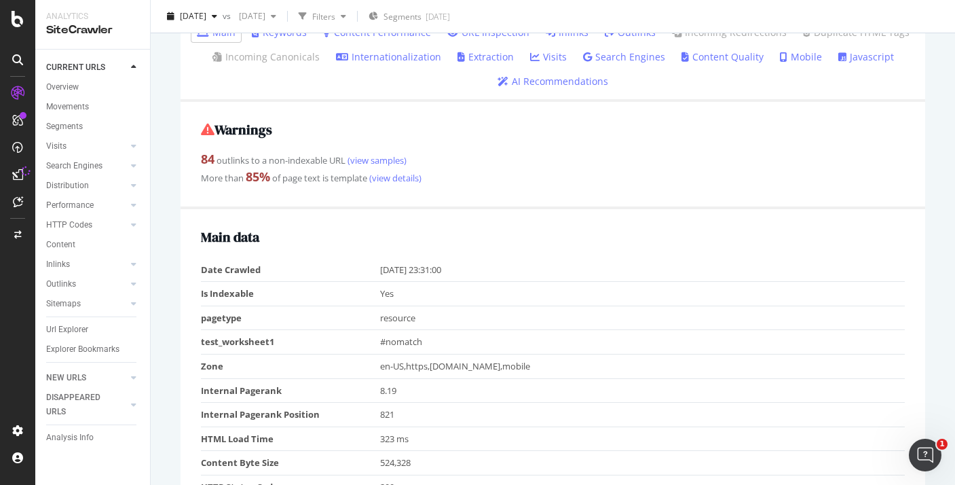
scroll to position [272, 0]
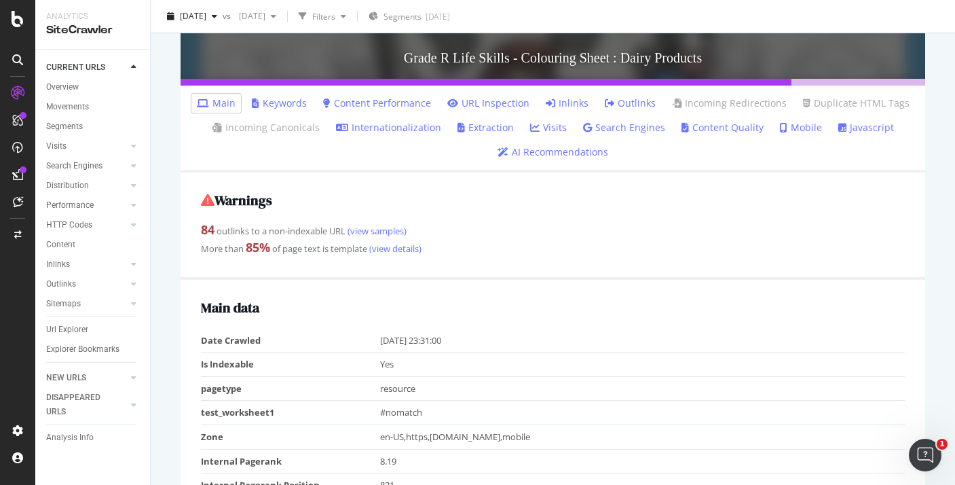
click at [569, 103] on link "Inlinks" at bounding box center [567, 103] width 43 height 14
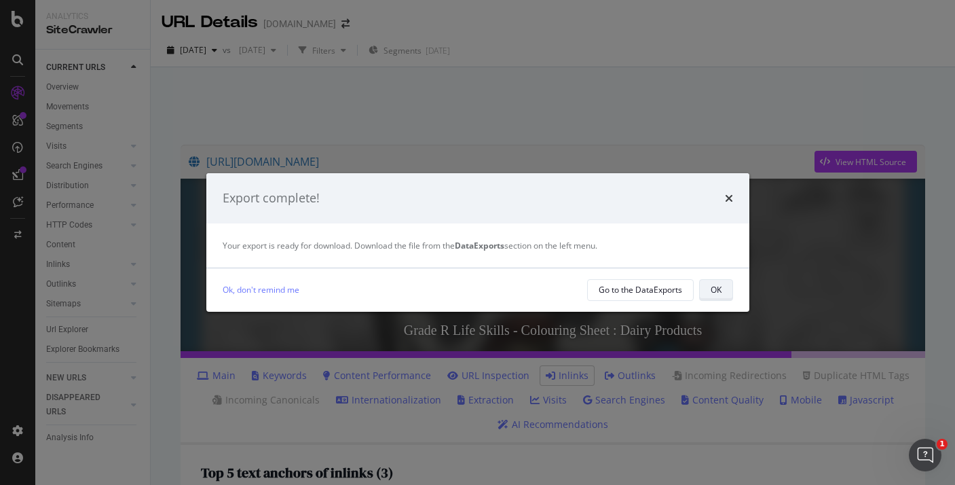
click at [720, 290] on div "OK" at bounding box center [716, 290] width 11 height 12
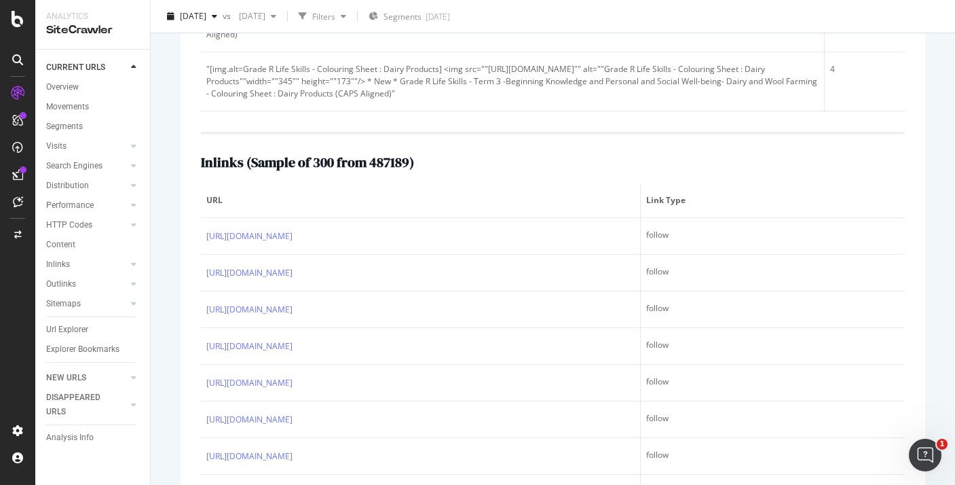
scroll to position [690, 0]
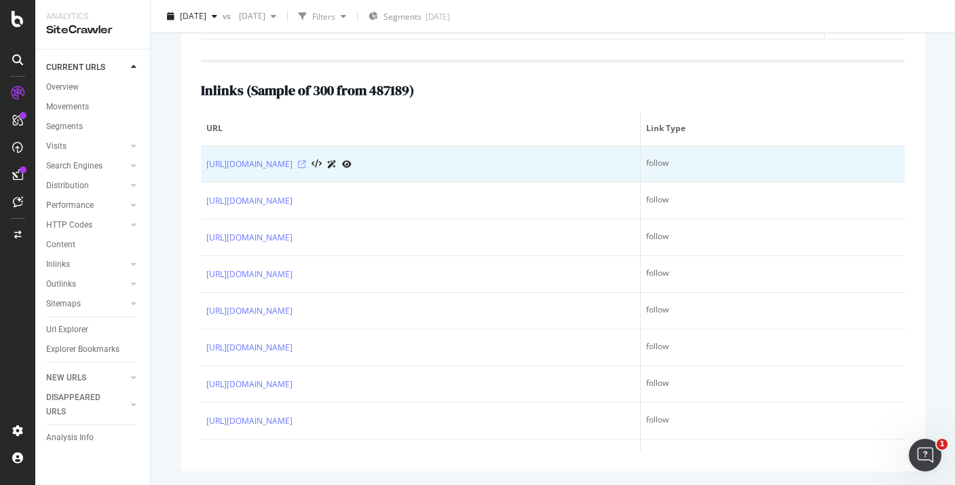
click at [306, 168] on icon at bounding box center [302, 164] width 8 height 8
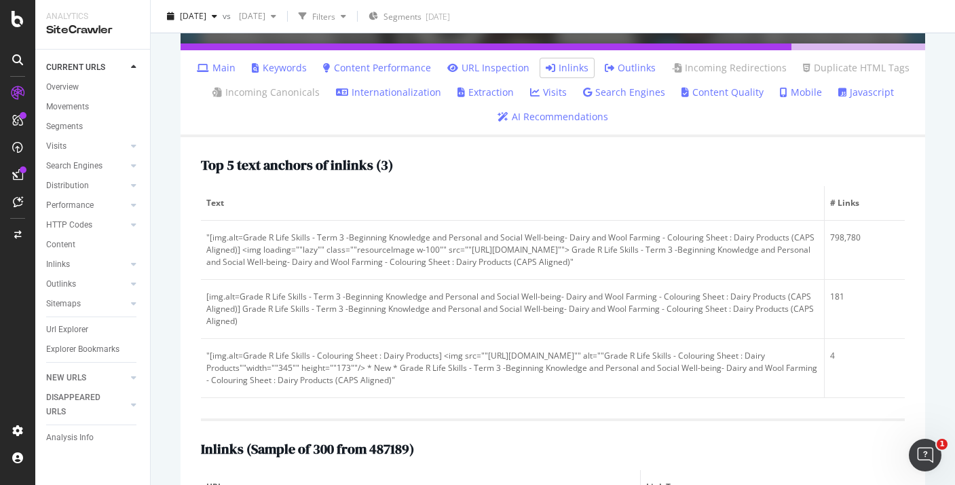
scroll to position [0, 0]
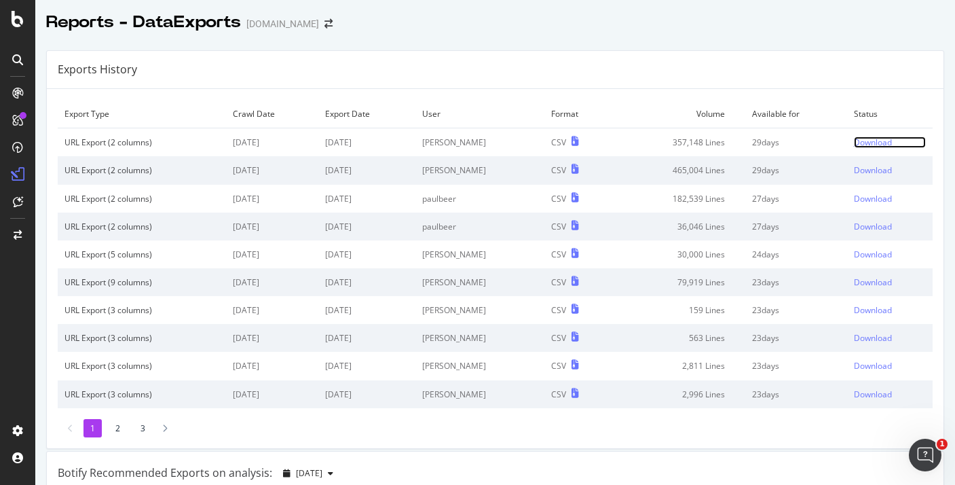
click at [879, 139] on div "Download" at bounding box center [873, 142] width 38 height 12
